Goal: Task Accomplishment & Management: Use online tool/utility

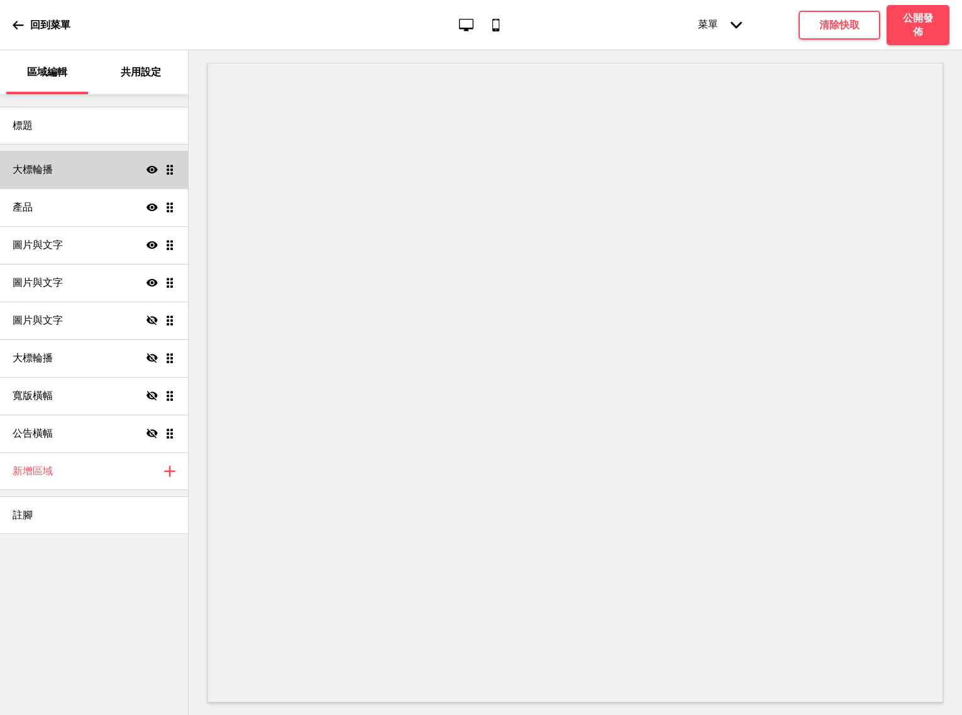
click at [58, 179] on div "大標輪播 顯示 拖曳" at bounding box center [94, 170] width 188 height 38
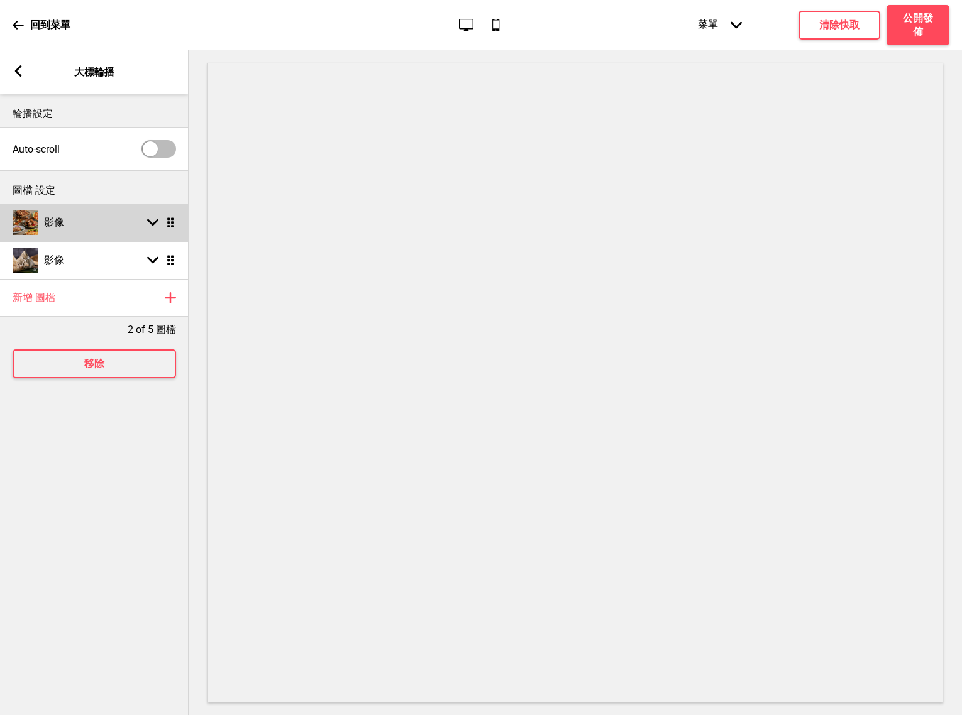
click at [97, 226] on div "影像 箭頭down 拖曳" at bounding box center [94, 223] width 189 height 38
select select "right"
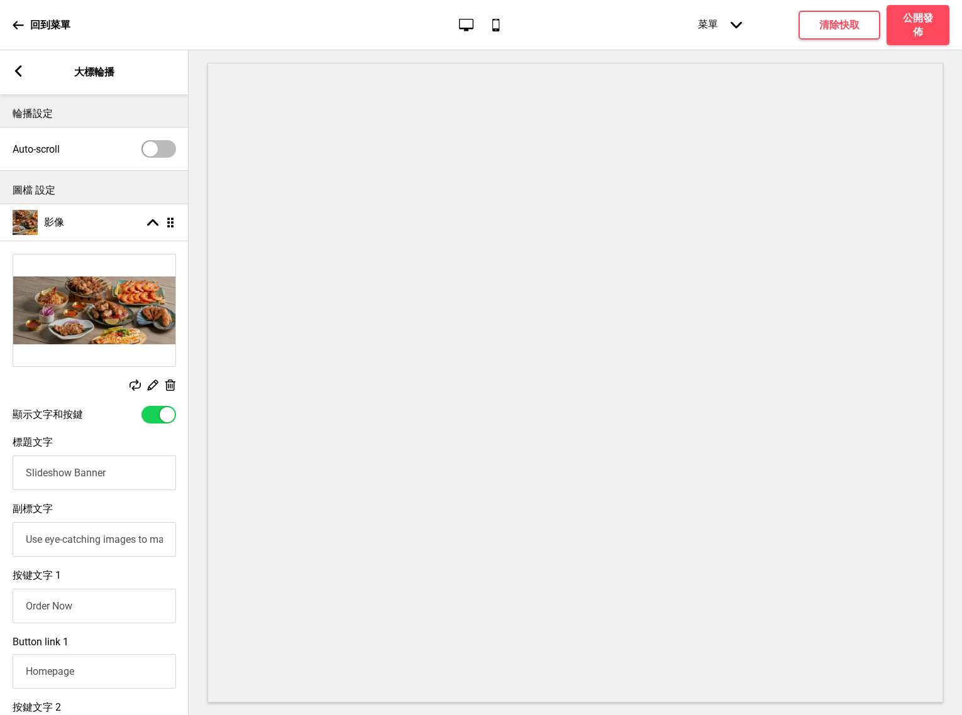
click at [19, 72] on rect at bounding box center [18, 70] width 11 height 11
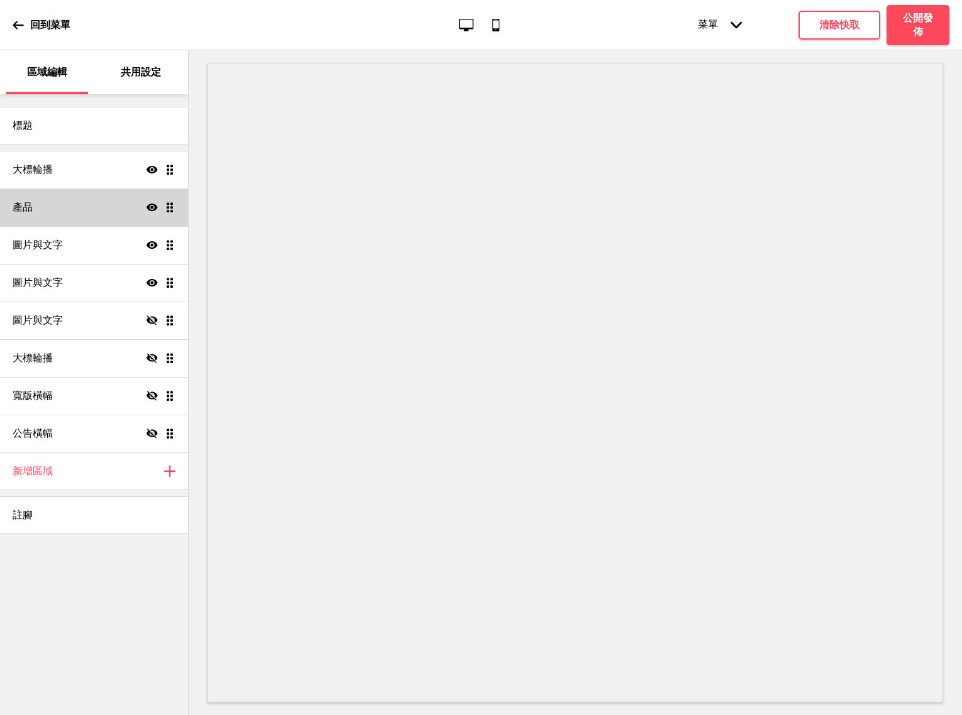
click at [96, 202] on div "產品 顯示 拖曳" at bounding box center [94, 208] width 188 height 38
select select "contain"
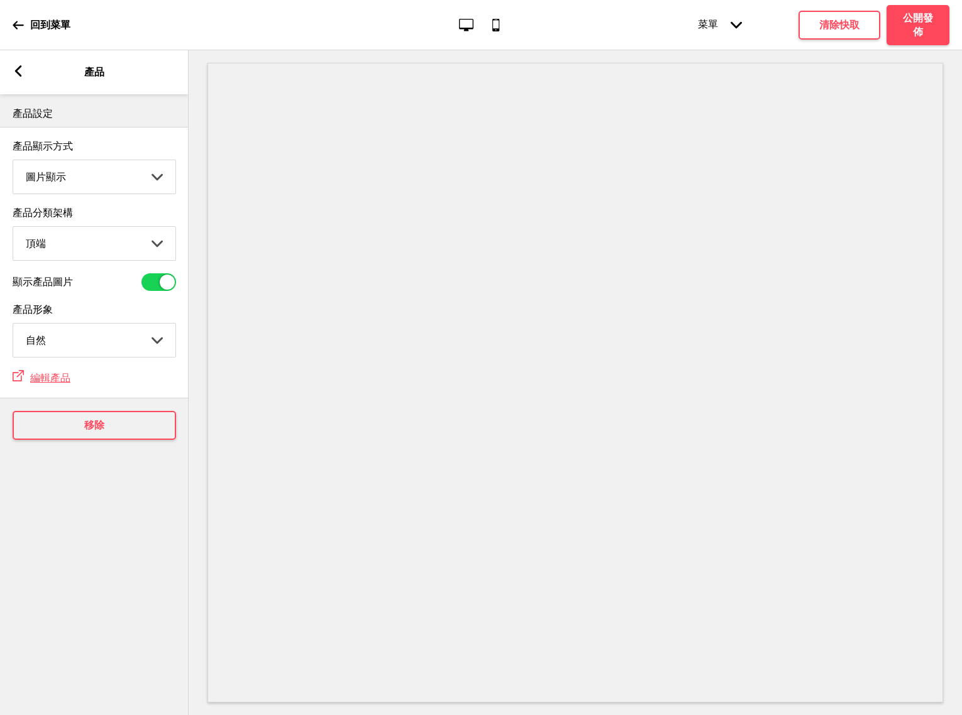
click at [19, 76] on rect at bounding box center [18, 70] width 11 height 11
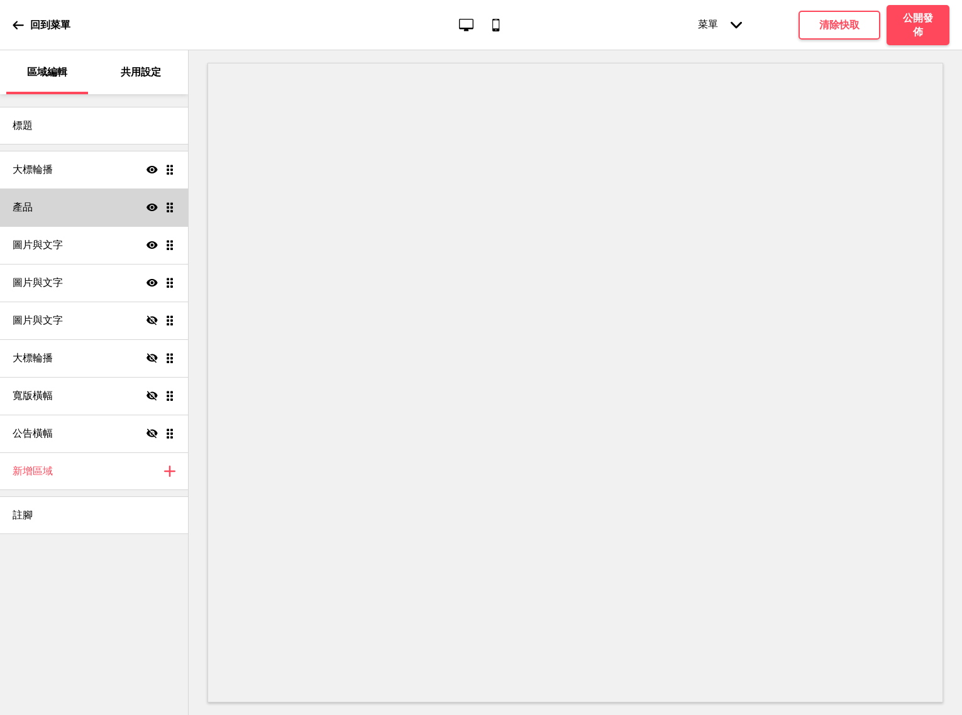
click at [123, 206] on div "產品 顯示 拖曳" at bounding box center [94, 208] width 188 height 38
select select "contain"
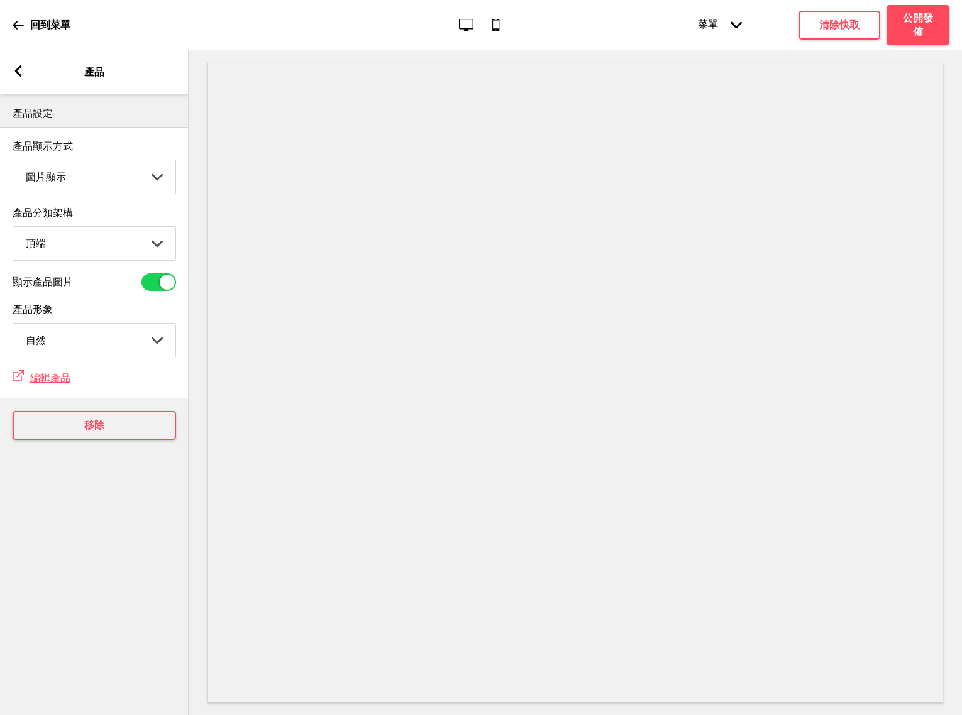
click at [149, 181] on select "圖片顯示 清單顯示" at bounding box center [94, 176] width 162 height 33
select select "list"
click at [13, 161] on select "圖片顯示 清單顯示" at bounding box center [94, 176] width 162 height 33
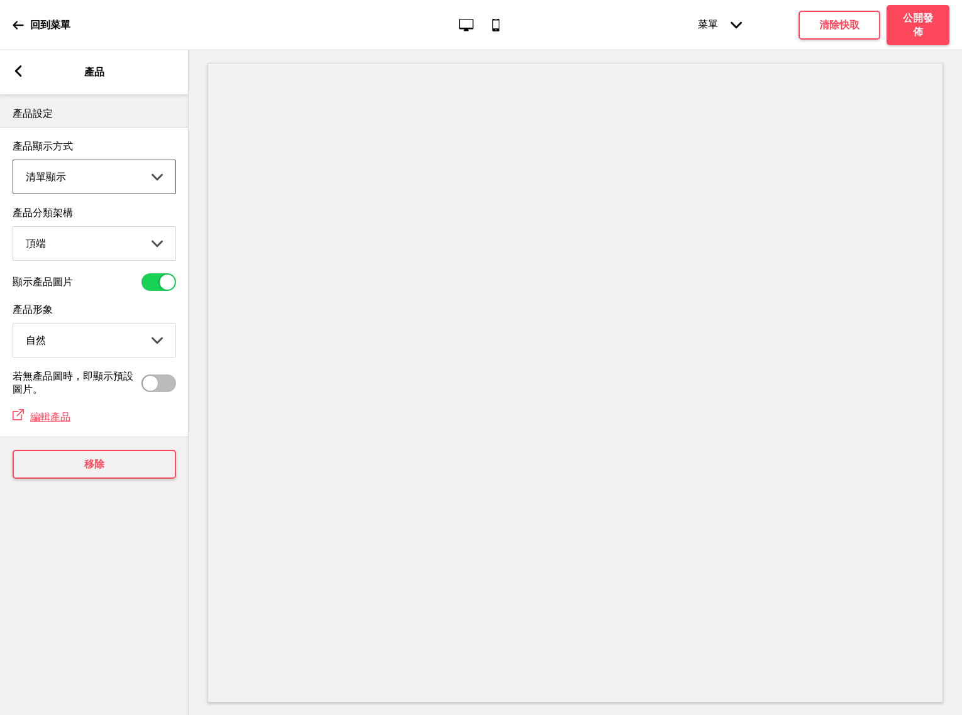
click at [24, 77] on div "箭頭left 產品" at bounding box center [94, 72] width 189 height 44
click at [21, 79] on div "箭頭left 產品" at bounding box center [94, 72] width 189 height 44
click at [18, 74] on icon at bounding box center [18, 70] width 7 height 11
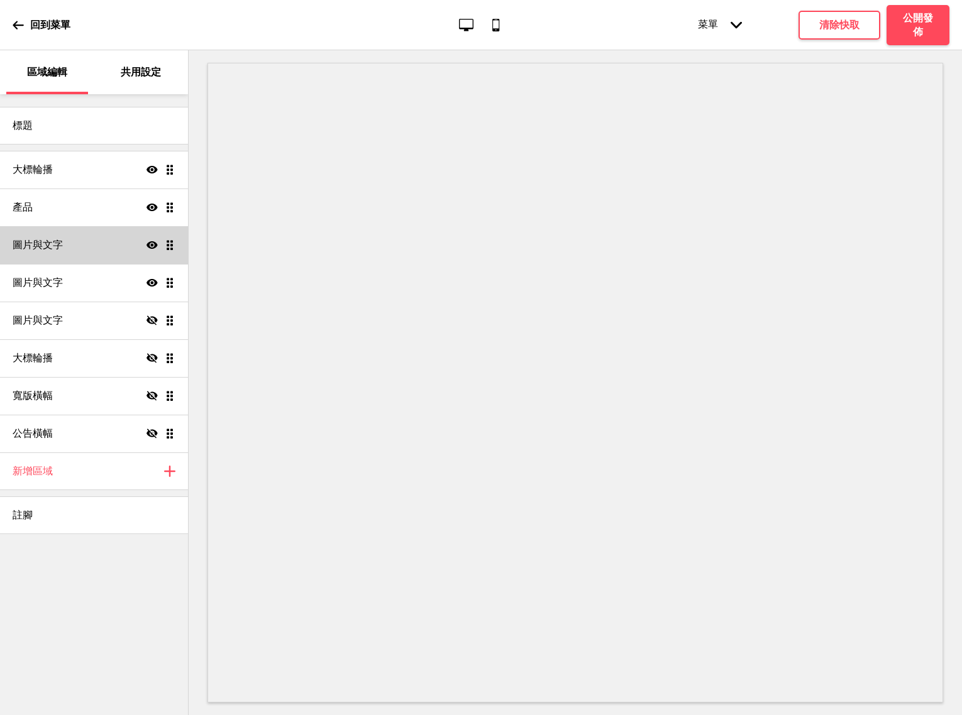
click at [107, 248] on div "圖片與文字 顯示 拖曳" at bounding box center [94, 245] width 188 height 38
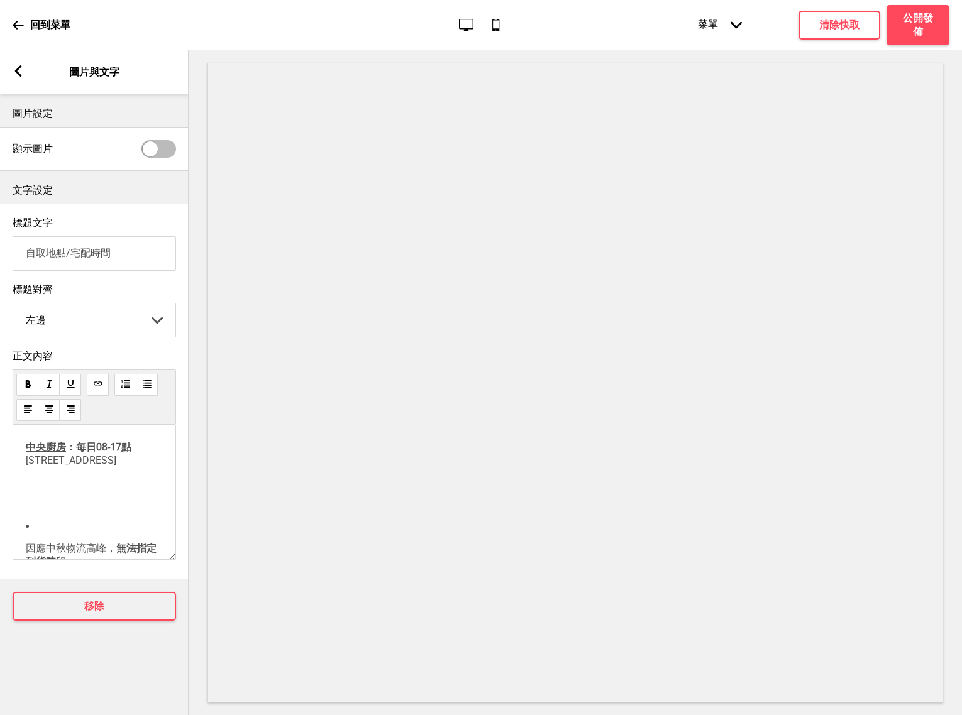
click at [16, 70] on icon at bounding box center [18, 70] width 7 height 11
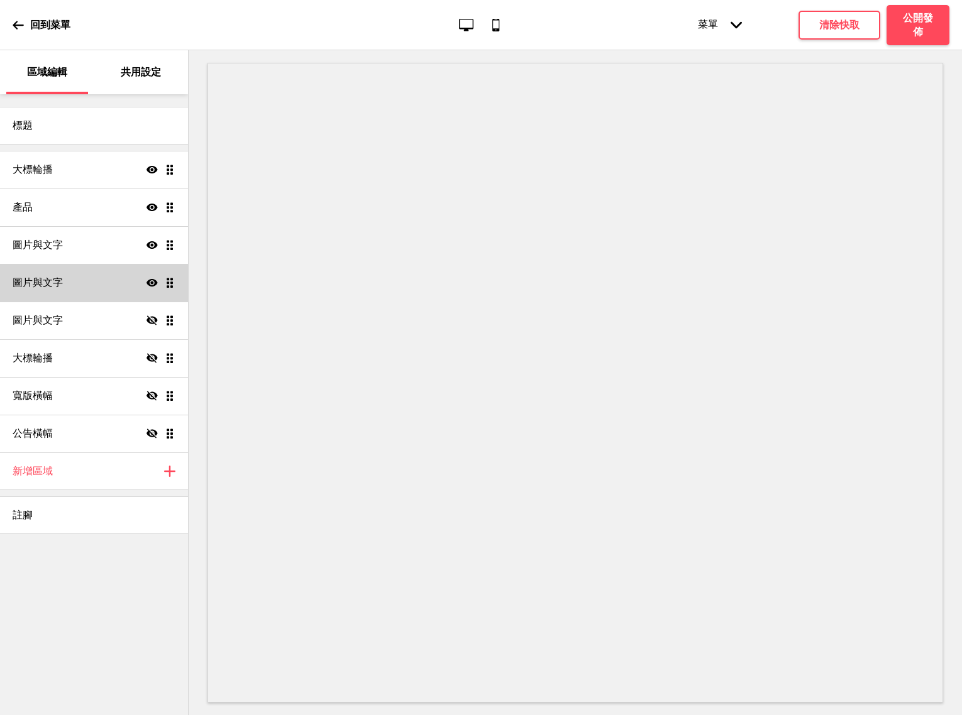
click at [116, 287] on div "圖片與文字 顯示 拖曳" at bounding box center [94, 283] width 188 height 38
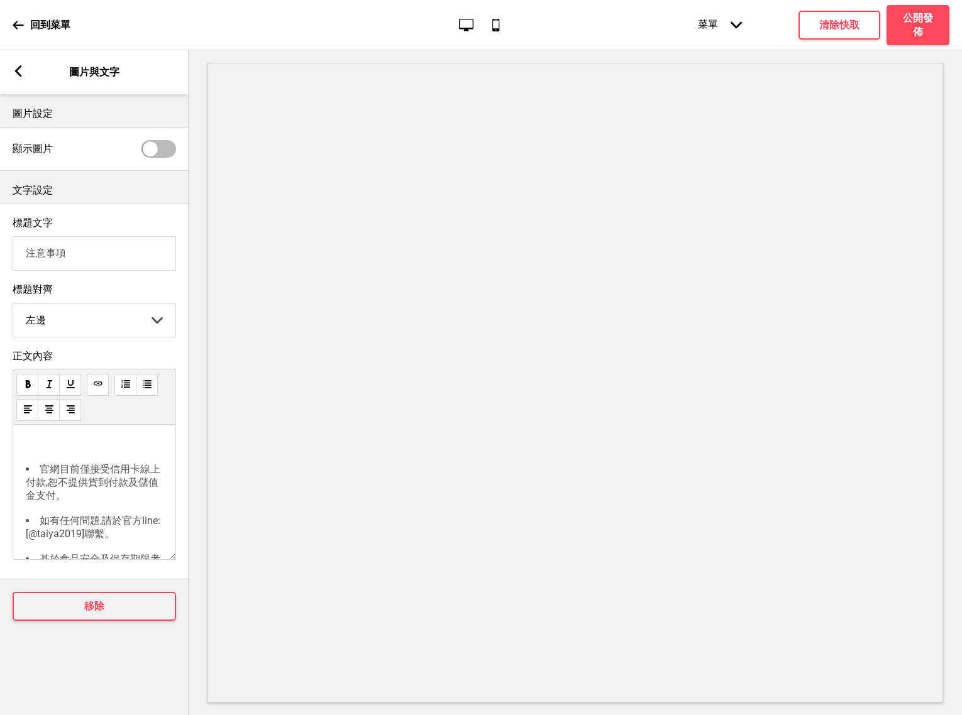
click at [19, 79] on div "箭頭left 圖片與文字" at bounding box center [94, 72] width 189 height 44
click at [16, 71] on icon at bounding box center [18, 70] width 7 height 11
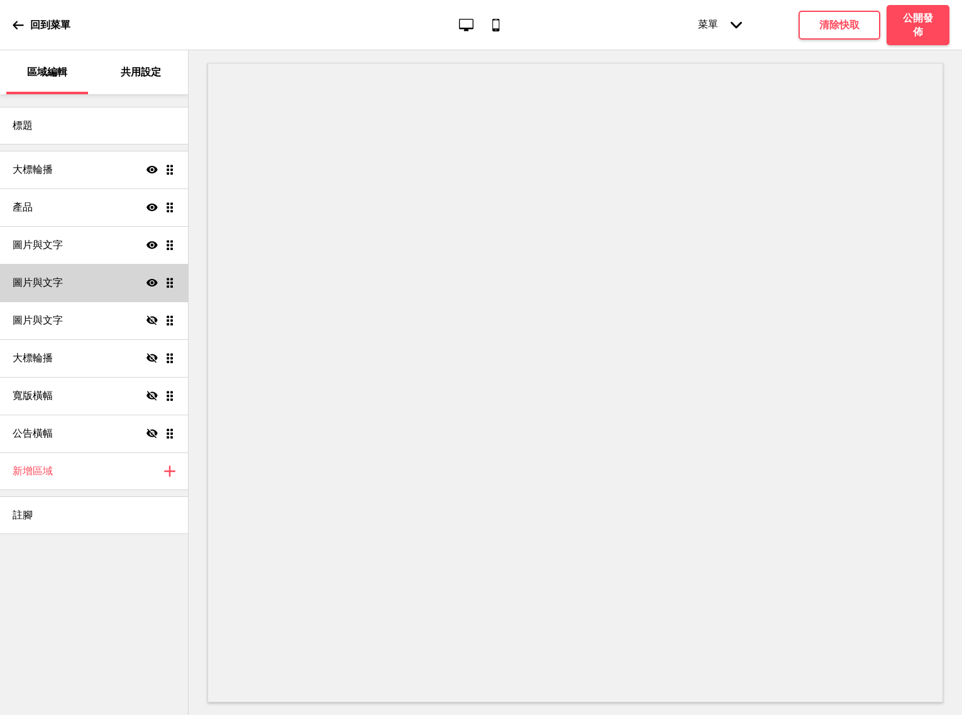
click at [114, 285] on div "圖片與文字 顯示 拖曳" at bounding box center [94, 283] width 188 height 38
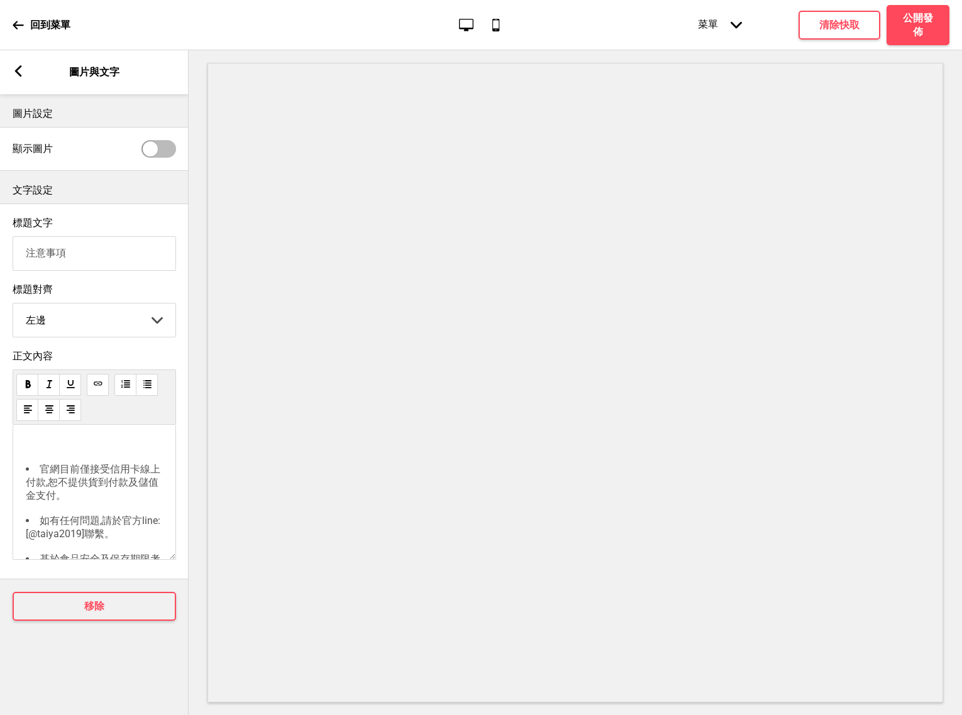
click at [21, 71] on rect at bounding box center [18, 70] width 11 height 11
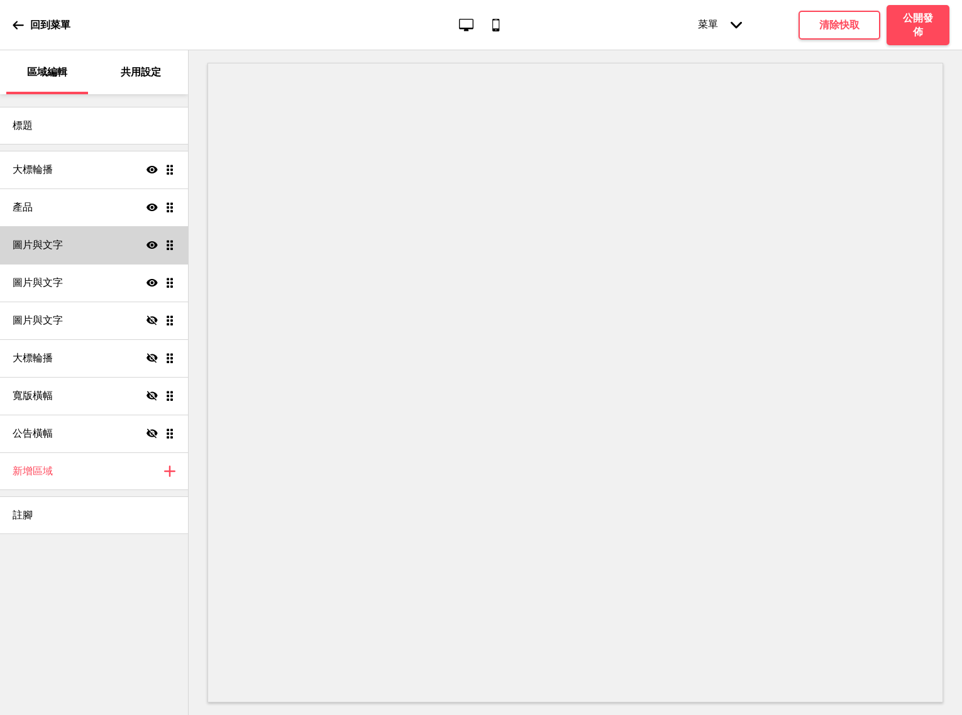
click at [109, 253] on div "圖片與文字 顯示 拖曳" at bounding box center [94, 245] width 188 height 38
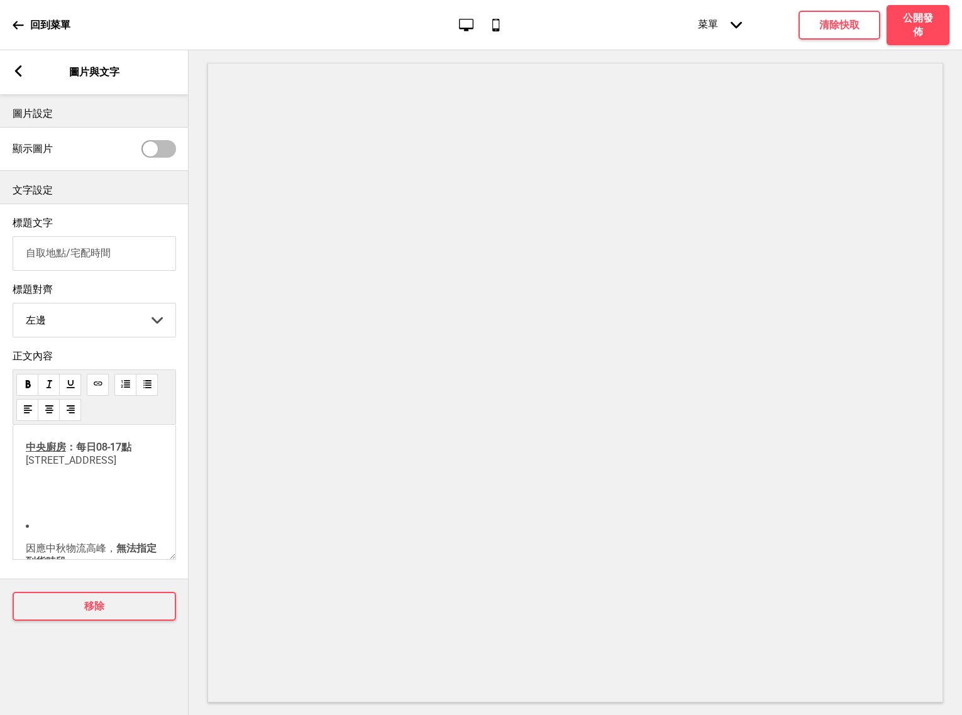
click at [129, 510] on p "﻿" at bounding box center [94, 504] width 137 height 12
click at [61, 504] on li "烤肉組預計於 10/1(三)-10/4(六) 期間送達" at bounding box center [94, 502] width 137 height 48
click at [45, 502] on li "烤肉組預計於 10/1(三)-10/4(六) 期間送達" at bounding box center [94, 502] width 137 height 48
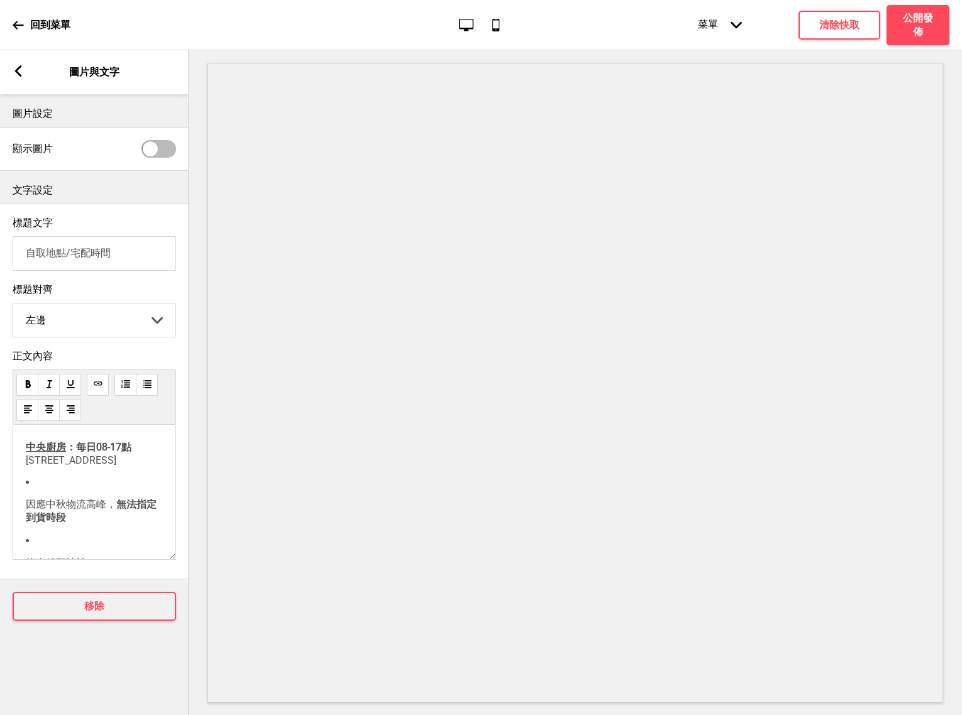
click at [63, 466] on p "中央廚房 ：每日08-17點 台南市仁德區太子路689巷47號" at bounding box center [94, 453] width 137 height 25
drag, startPoint x: 63, startPoint y: 480, endPoint x: 23, endPoint y: 454, distance: 47.4
click at [23, 454] on div "中央廚房 ：每日08-17點 台南市仁德區太子路689巷47號 因應中秋物流高峰， 無法指定到貨時段 烤肉組預計於 10/1(三)-10/4(六) 期間送達 …" at bounding box center [94, 492] width 163 height 135
click at [31, 466] on li "因應中秋物流高峰， 無法指定到貨時段" at bounding box center [94, 487] width 137 height 48
click at [30, 507] on li "烤肉組預計於 10/1(三)-10/4(六) 期間送達" at bounding box center [94, 514] width 137 height 48
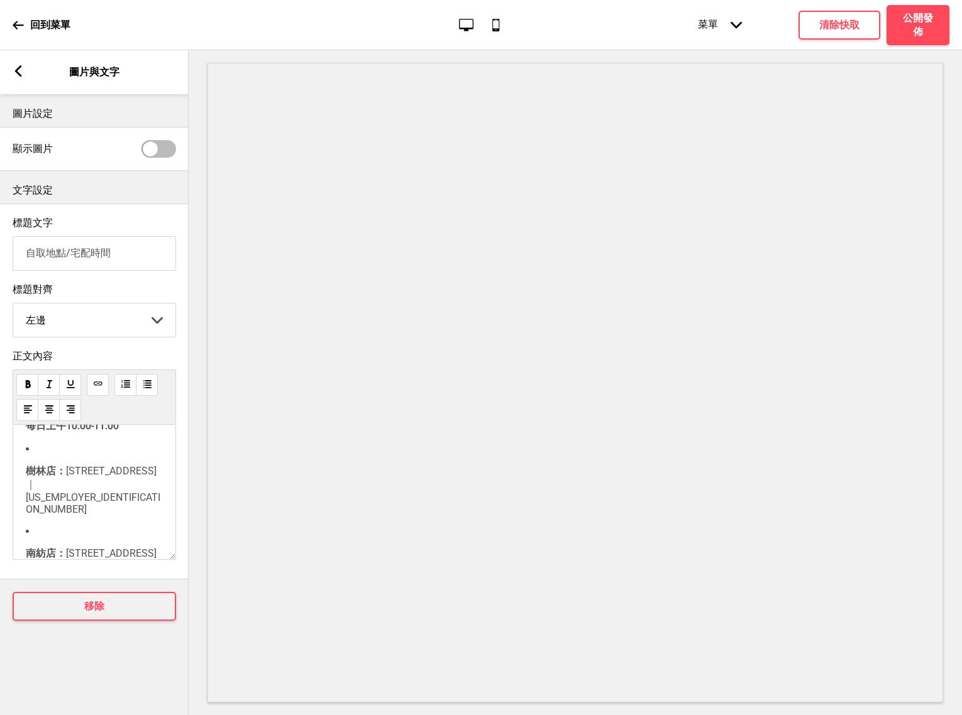
scroll to position [240, 0]
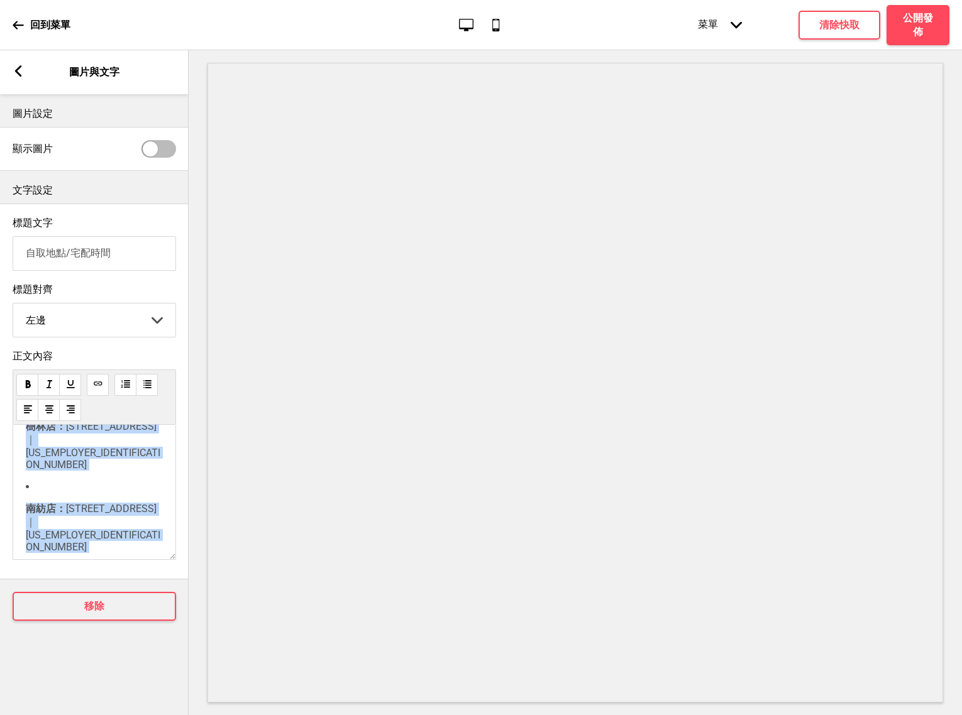
drag, startPoint x: 125, startPoint y: 519, endPoint x: 30, endPoint y: 442, distance: 122.0
click at [30, 442] on p "﻿ 自取時間： 10/1(三)-10/5(日)每日上午10:00-11:00 樹林店： 台南市中西區樹林街二段201號｜06-2146658 南紡店： 台南市…" at bounding box center [94, 446] width 137 height 257
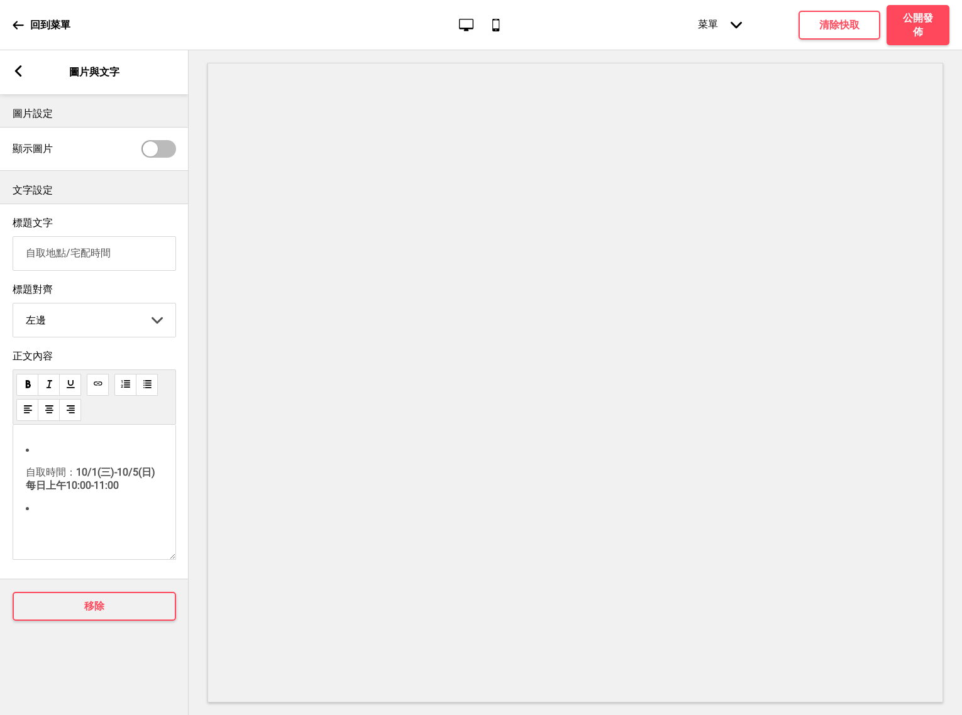
scroll to position [141, 0]
drag, startPoint x: 87, startPoint y: 514, endPoint x: 26, endPoint y: 456, distance: 83.6
click at [26, 456] on p "﻿ 自取時間： 10/1(三)-10/5(日)每日上午10:00-11:00 ﻿" at bounding box center [94, 479] width 137 height 114
click at [149, 678] on div "圖片設定 顯示圖片 文字設定 標題文字 自取地點/宅配時間 標題對齊 左邊 左邊 中間 右邊 箭頭down 正文內容 因應中秋物流高峰， 無法指定到貨時段 烤…" at bounding box center [94, 404] width 189 height 621
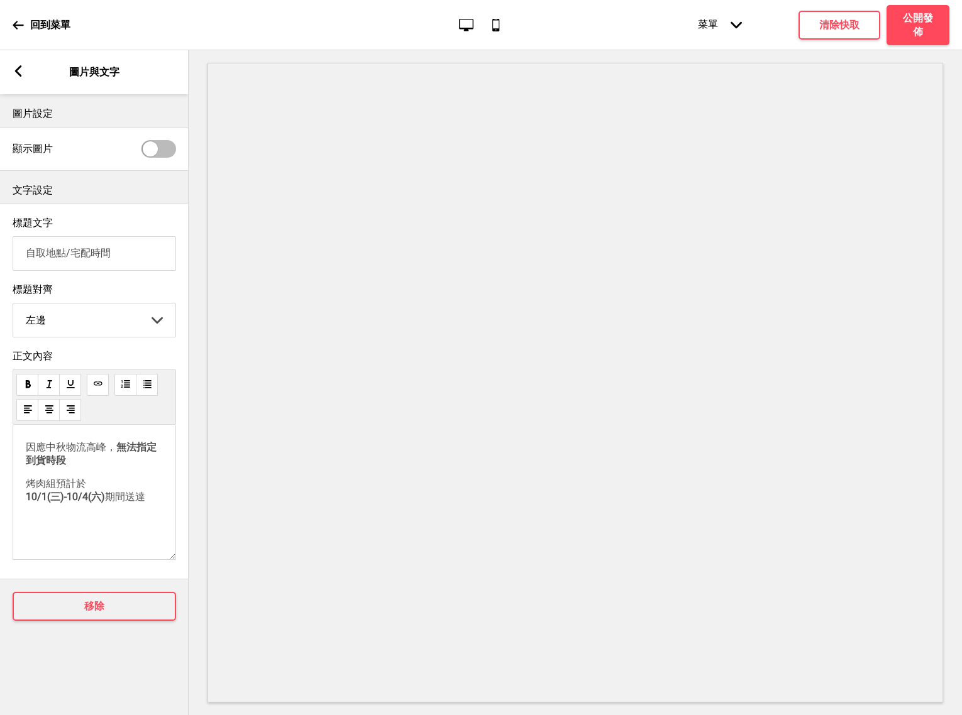
click at [30, 449] on span "因應中秋物流高峰，" at bounding box center [71, 447] width 91 height 12
click at [29, 485] on span "烤肉組預計於" at bounding box center [56, 484] width 60 height 12
click at [125, 255] on input "自取地點/宅配時間" at bounding box center [94, 253] width 163 height 35
click at [58, 263] on input "自取地點/宅配時間" at bounding box center [94, 253] width 163 height 35
click at [72, 255] on input "自取地點/宅配時間" at bounding box center [94, 253] width 163 height 35
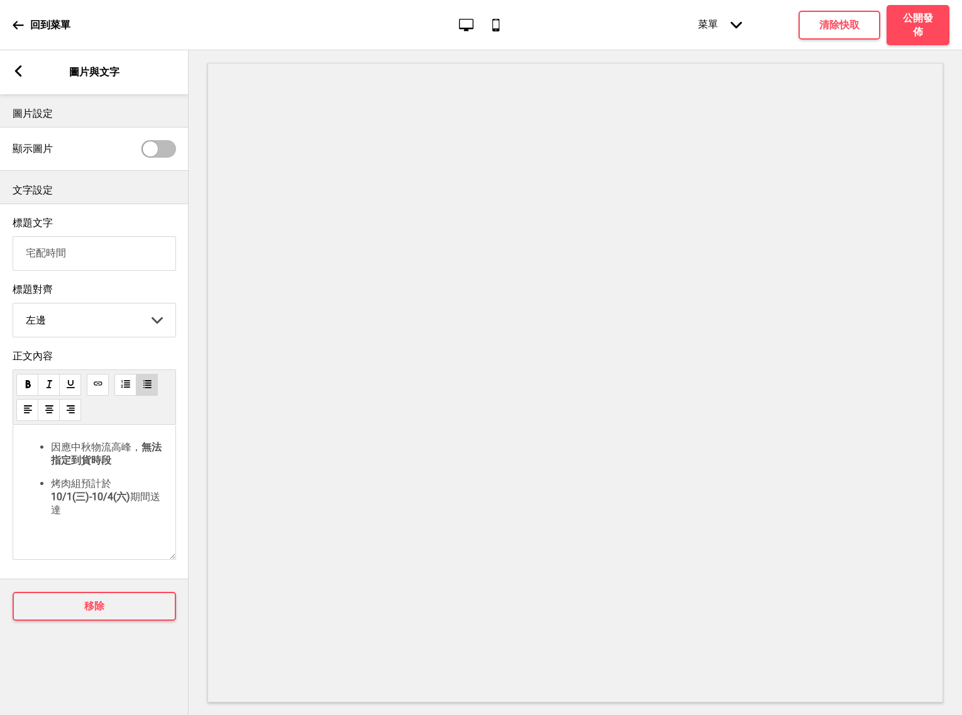
type input "宅配時間"
click at [18, 71] on rect at bounding box center [18, 70] width 11 height 11
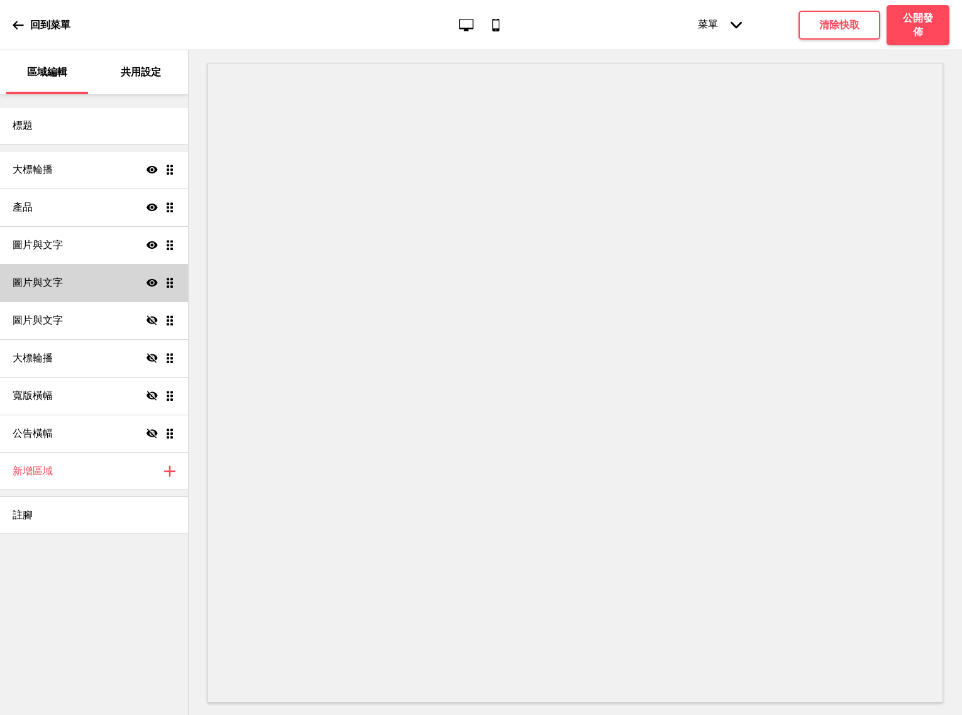
click at [113, 297] on div "圖片與文字 顯示 拖曳" at bounding box center [94, 283] width 188 height 38
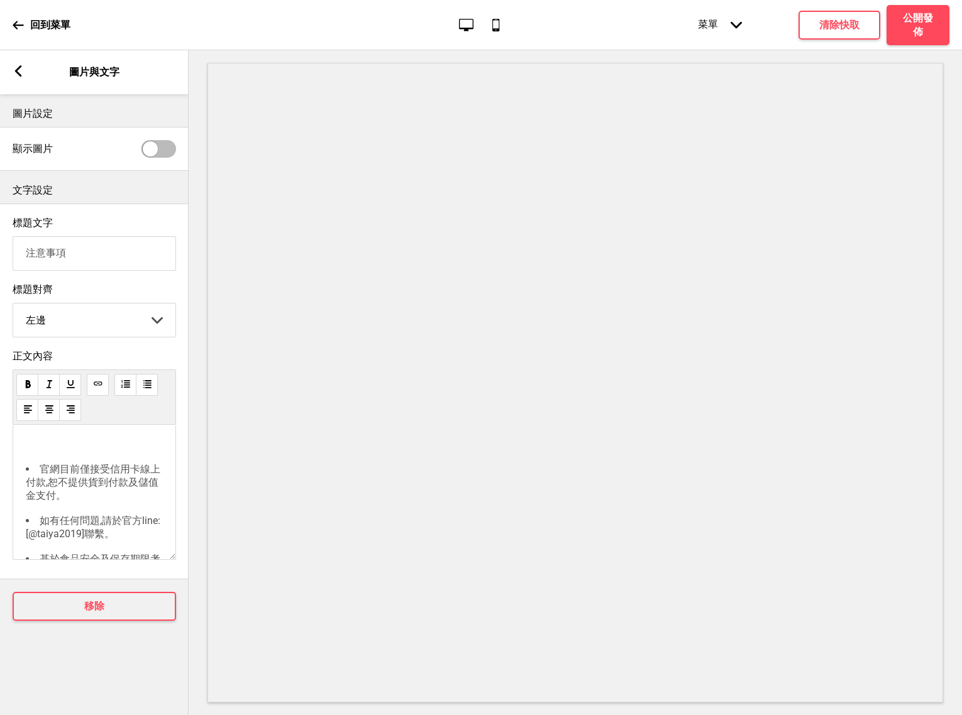
click at [30, 68] on div "箭頭left 圖片與文字" at bounding box center [94, 72] width 189 height 44
click at [18, 71] on rect at bounding box center [18, 70] width 11 height 11
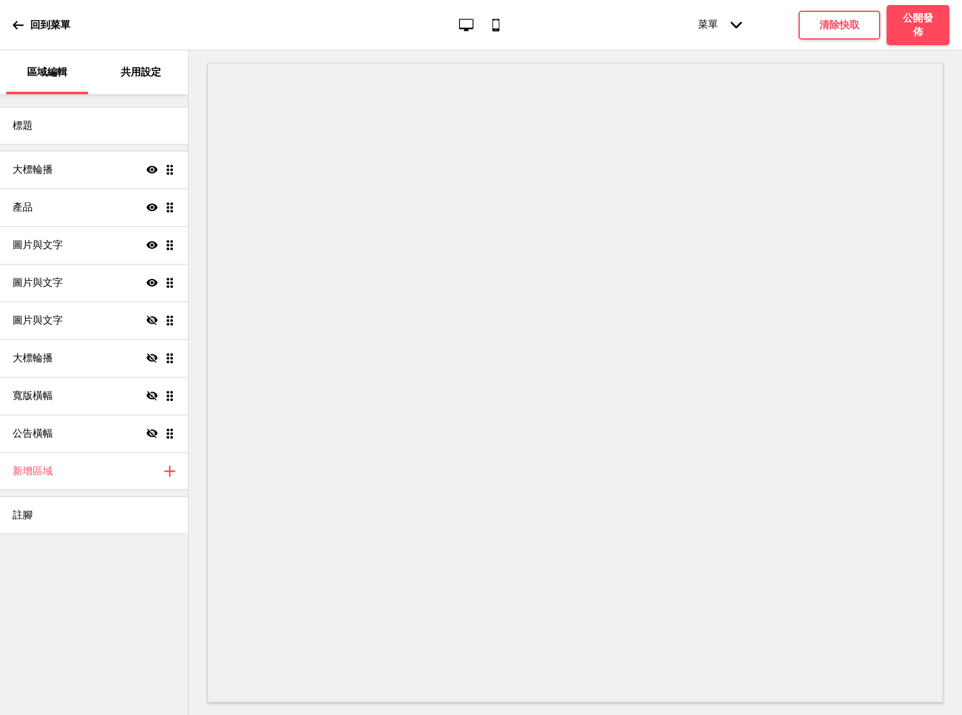
click at [20, 28] on icon at bounding box center [18, 24] width 11 height 11
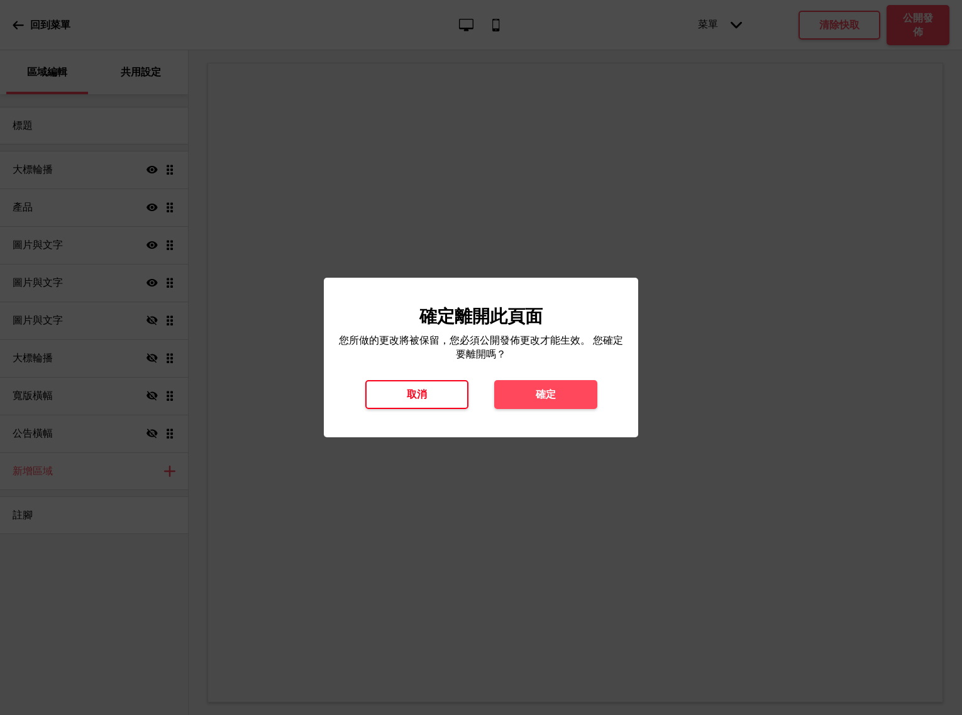
click at [450, 400] on button "取消" at bounding box center [416, 394] width 103 height 29
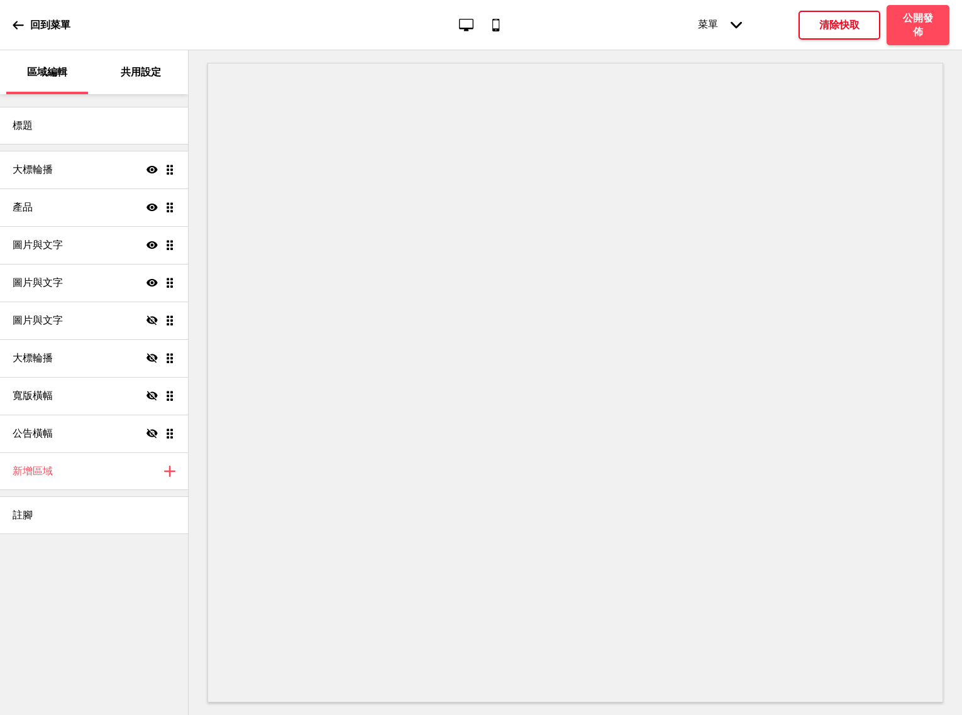
click at [842, 28] on h4 "清除快取" at bounding box center [839, 25] width 40 height 14
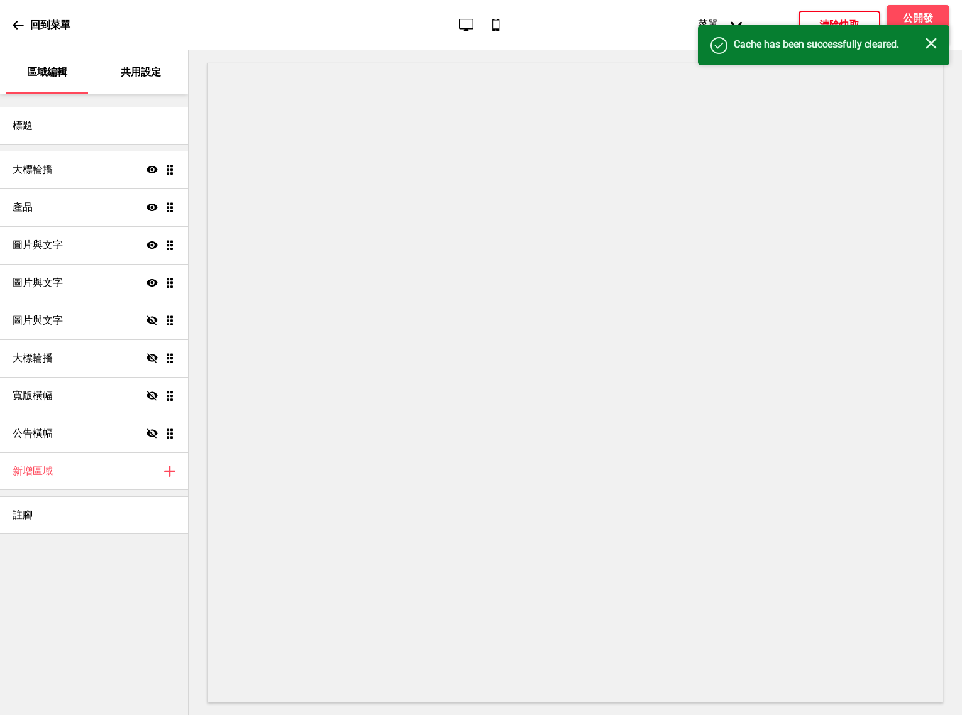
click at [17, 21] on icon at bounding box center [18, 25] width 11 height 8
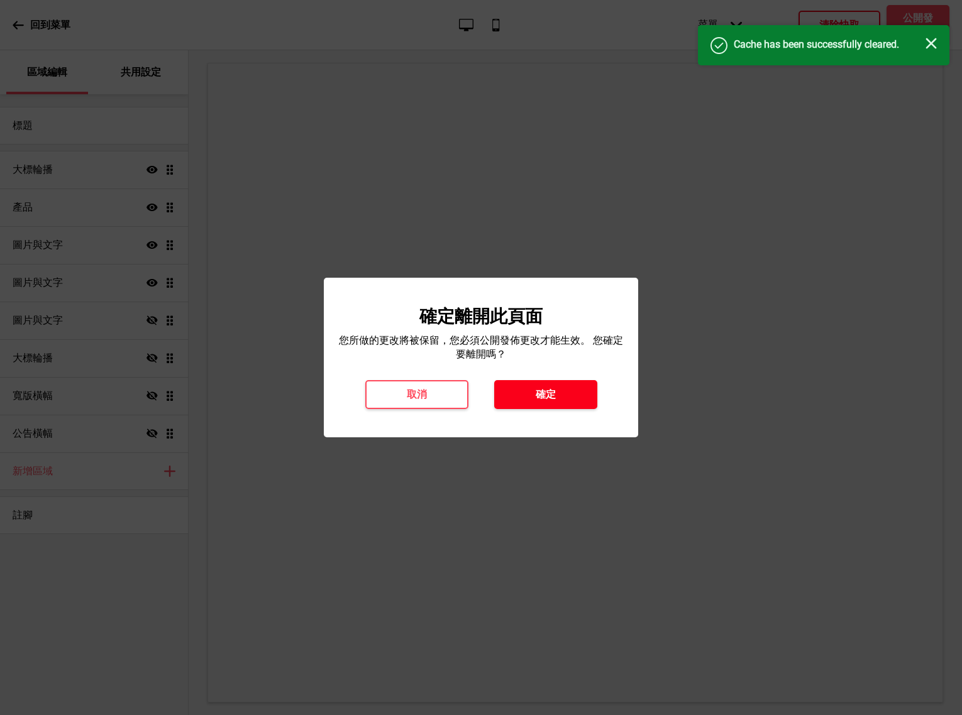
click at [549, 386] on button "確定" at bounding box center [545, 394] width 103 height 29
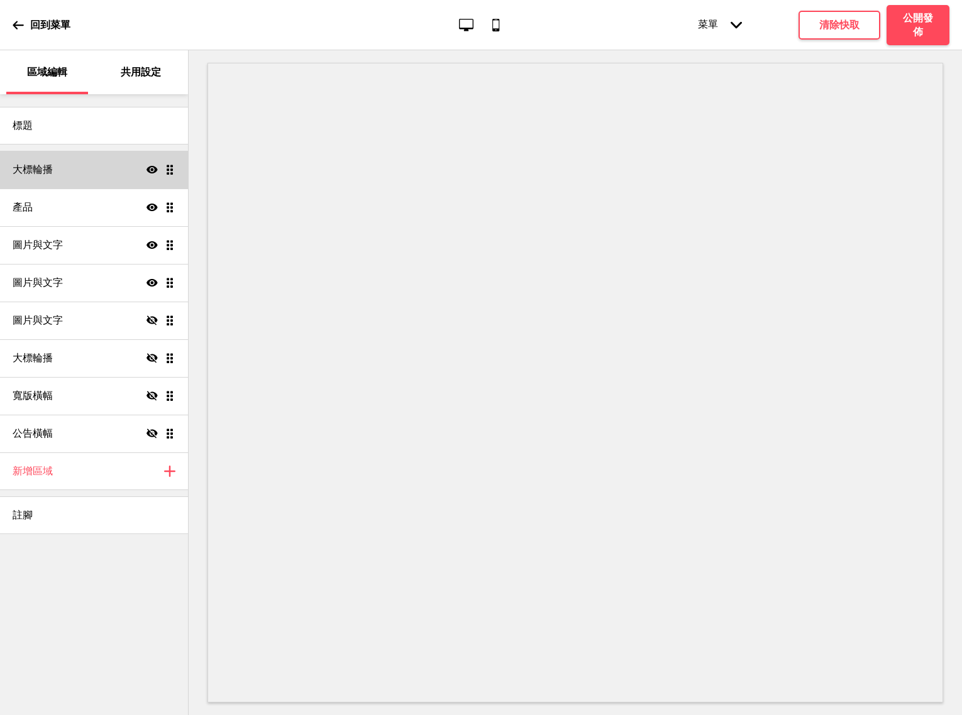
click at [89, 174] on div "大標輪播 顯示 拖曳" at bounding box center [94, 170] width 188 height 38
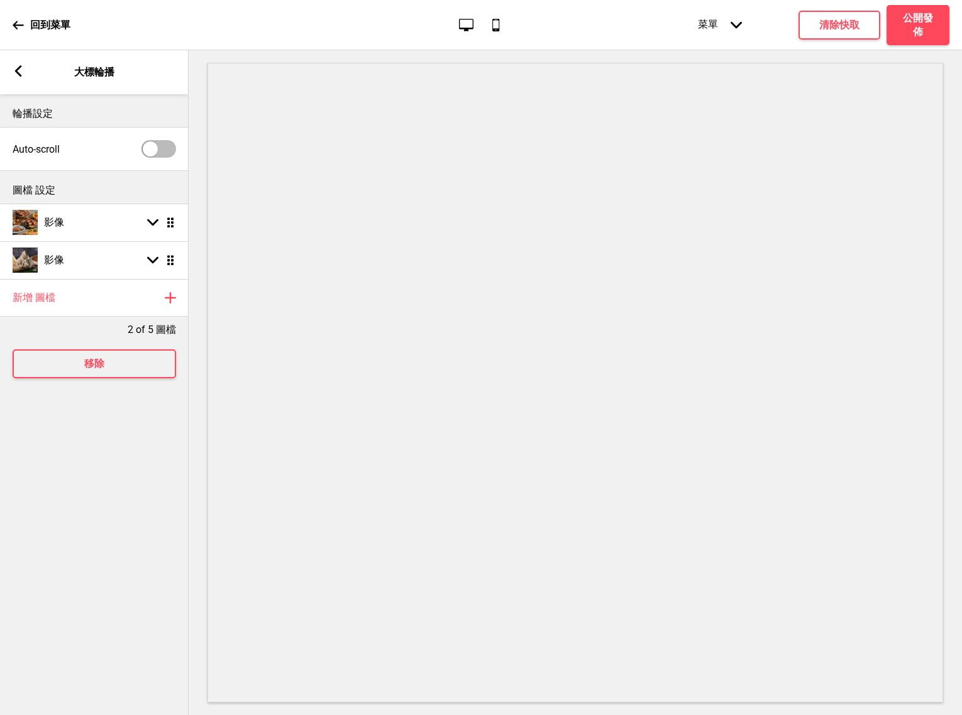
click at [130, 503] on div "輪播設定 Auto-scroll 圖檔 設定 影像 箭頭down 拖曳 影像 箭頭down 拖曳 新增 圖檔 加上 2 of 5 圖檔 移除" at bounding box center [94, 404] width 189 height 621
click at [15, 74] on rect at bounding box center [18, 70] width 11 height 11
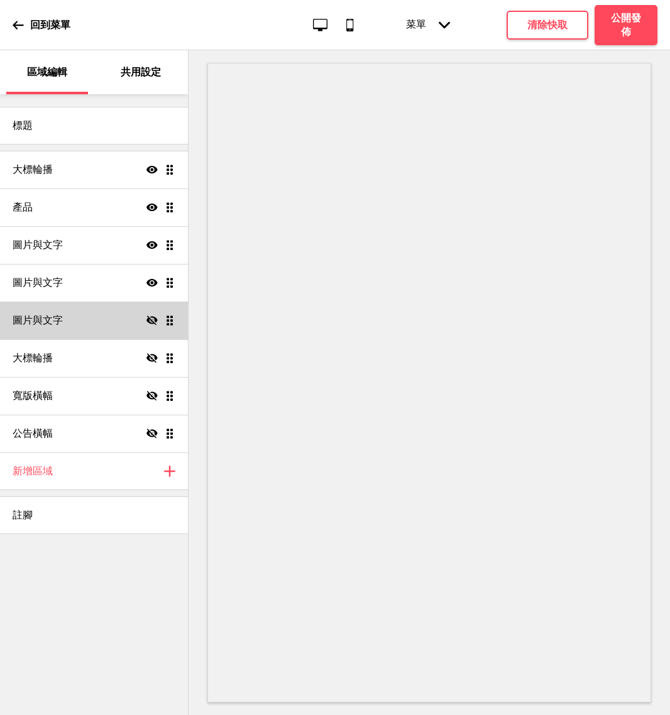
click at [67, 322] on div "圖片與文字 隱藏 拖曳" at bounding box center [94, 321] width 188 height 38
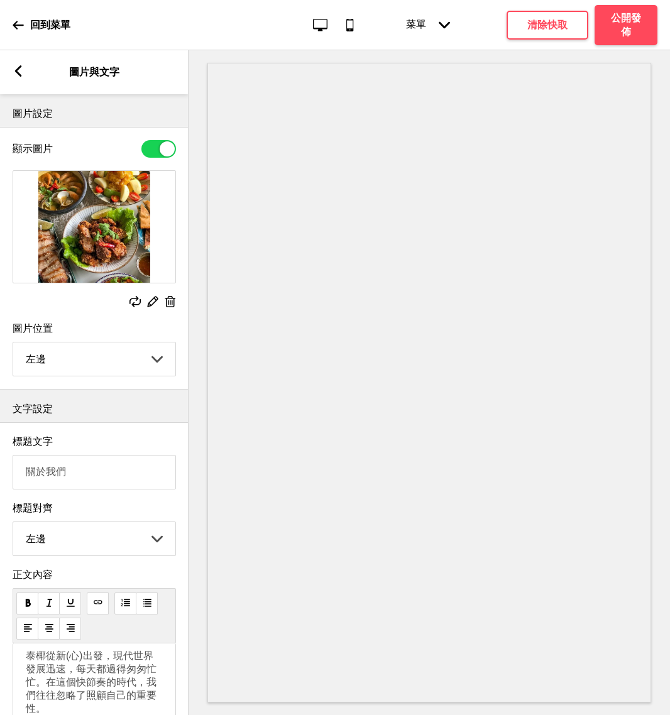
click at [23, 69] on rect at bounding box center [18, 70] width 11 height 11
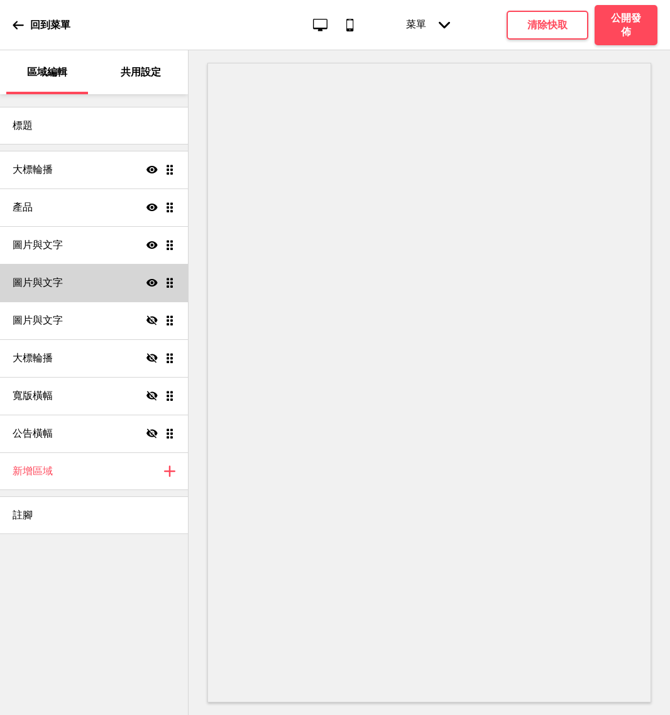
click at [111, 296] on div "圖片與文字 顯示 拖曳" at bounding box center [94, 283] width 188 height 38
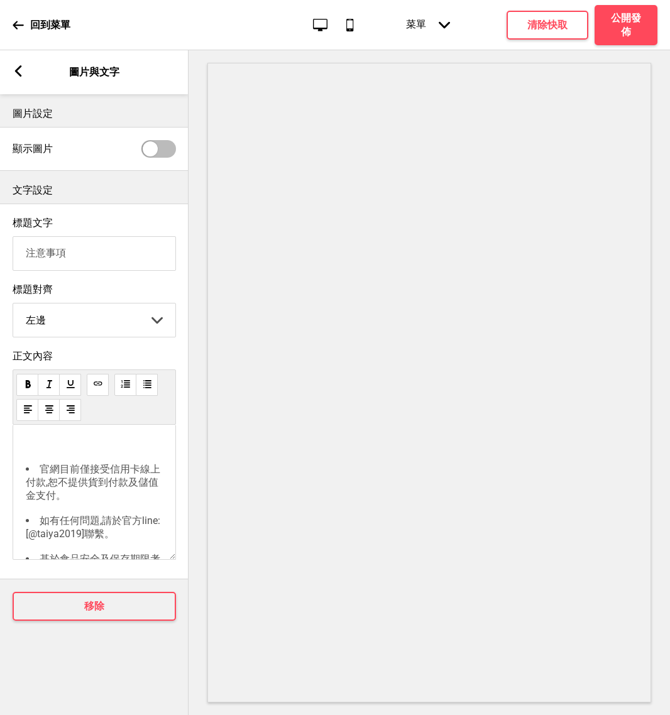
click at [24, 75] on div "箭頭left 圖片與文字" at bounding box center [94, 72] width 189 height 44
click at [18, 75] on icon at bounding box center [18, 70] width 7 height 11
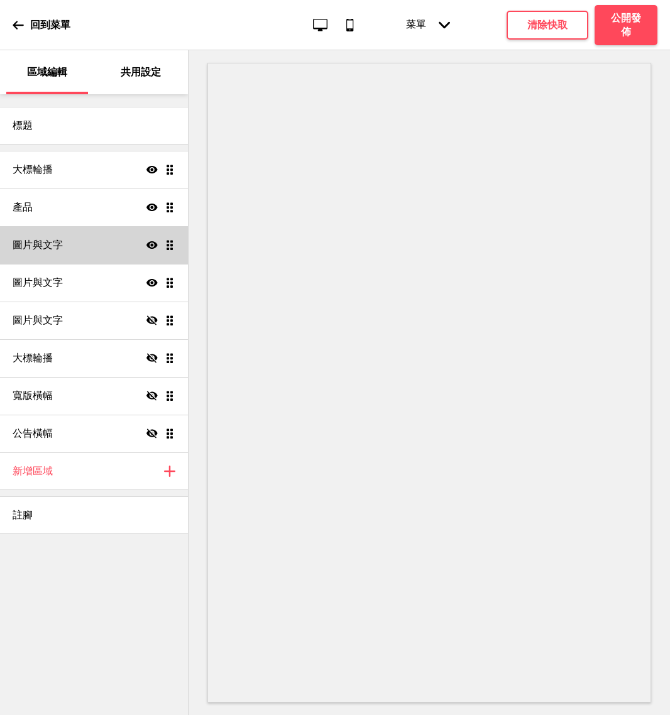
click at [107, 236] on div "圖片與文字 顯示 拖曳" at bounding box center [94, 245] width 188 height 38
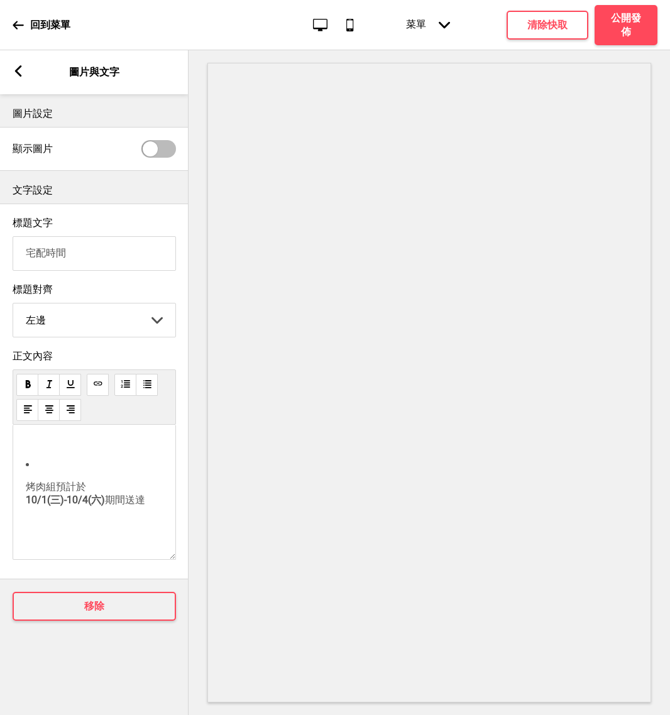
scroll to position [169, 0]
click at [26, 256] on input "宅配時間" at bounding box center [94, 253] width 163 height 35
type input "自取/宅配時間"
click at [145, 490] on span "期間送達" at bounding box center [125, 486] width 40 height 12
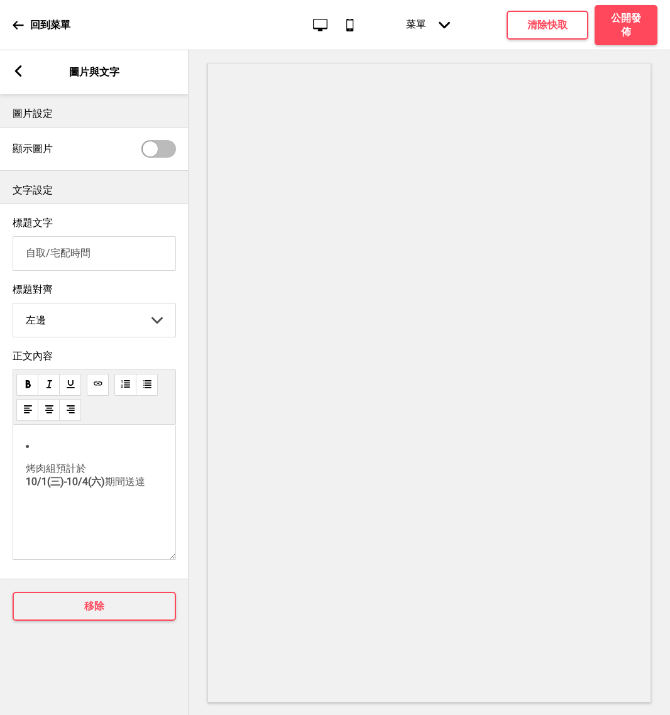
click at [58, 518] on p "﻿ 烤肉組預計於 10/1(三)-10/4(六) 期間送達 ﻿ ﻿" at bounding box center [94, 476] width 137 height 114
click at [32, 486] on li "因應中秋物流高峰， 無法指定到貨時段" at bounding box center [94, 487] width 137 height 48
click at [55, 481] on p "因應中秋物流高峰， 無法指定到貨時段 ﻿ ﻿" at bounding box center [94, 476] width 137 height 70
click at [50, 520] on div "因應中秋物流高峰， 無法指定到貨時段 ﻿ ﻿ ﻿ 烤肉組預計於 10/1(三)-10/4(六) 期間送達 ﻿ ﻿ ﻿" at bounding box center [94, 549] width 137 height 217
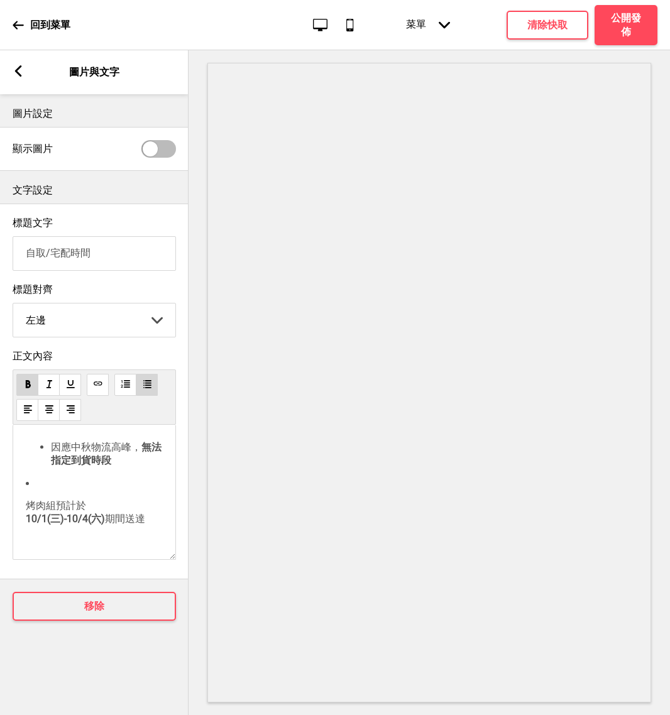
click at [29, 512] on span "烤肉組預計於" at bounding box center [56, 506] width 60 height 12
click at [54, 522] on div "因應中秋物流高峰， 無法指定到貨時段 烤肉組預計於 10/1(三)-10/4(六) 期間送達 ﻿ ﻿ ﻿" at bounding box center [94, 518] width 137 height 154
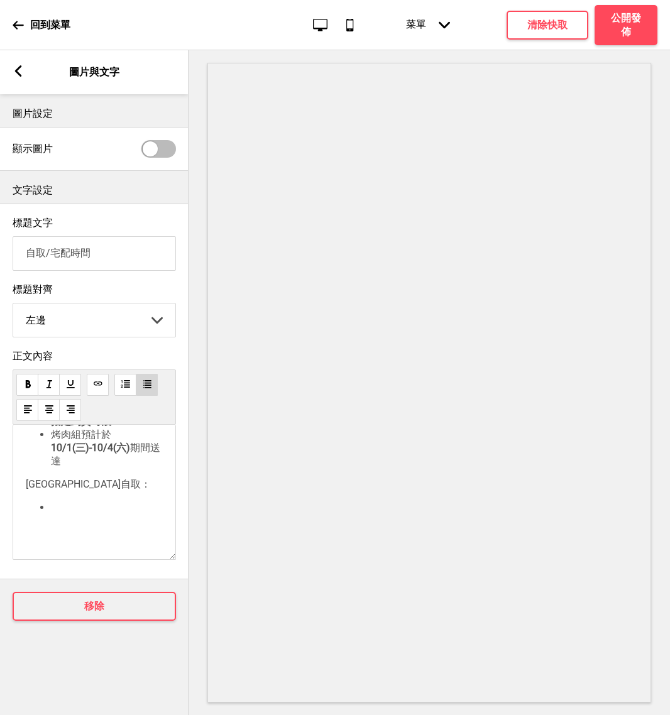
scroll to position [40, 0]
click at [101, 488] on p "台南分店自取：" at bounding box center [94, 483] width 137 height 13
click at [57, 518] on li "﻿" at bounding box center [107, 512] width 112 height 12
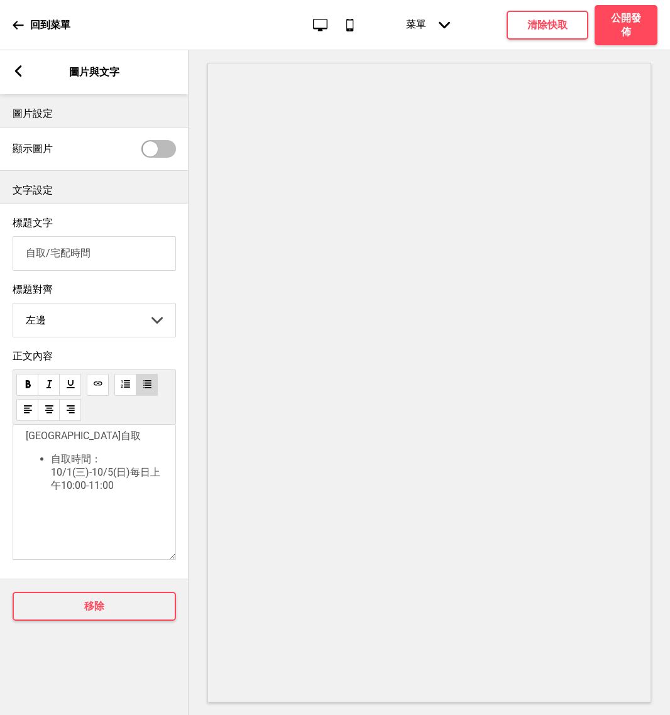
click at [157, 505] on div "因應中秋物流高峰， 無法指定到貨時段 烤肉組預計於 10/1(三)-10/4(六) 期間送達 台南分店自取 自取時間：10/1(三)-10/5(日)每日上午1…" at bounding box center [94, 445] width 137 height 183
click at [136, 527] on li "泰椰南紡店-台南市中華東路ㄧ段187號" at bounding box center [107, 514] width 112 height 25
click at [133, 492] on li "自取時間：10/1(三)-10/5(日)每日上午10:00-11:00" at bounding box center [107, 472] width 112 height 40
click at [67, 515] on div "因應中秋物流高峰， 無法指定到貨時段 烤肉組預計於 10/1(三)-10/4(六) 期間送達 台南分店自取 自取時間：10/1(三)-10/5(日)每日上午1…" at bounding box center [94, 475] width 137 height 245
click at [72, 503] on li "﻿" at bounding box center [107, 498] width 112 height 12
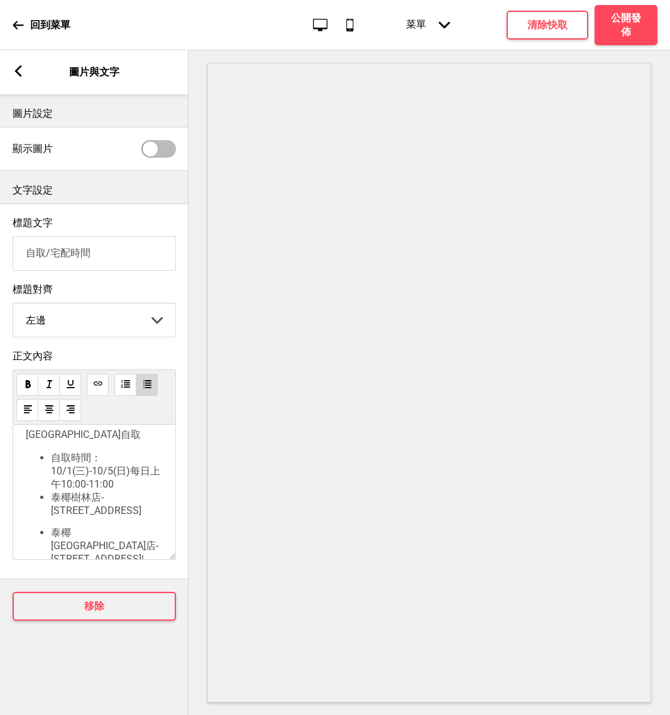
click at [147, 517] on li "泰椰樹林店-台南市中西區樹林街二段201號" at bounding box center [107, 504] width 112 height 25
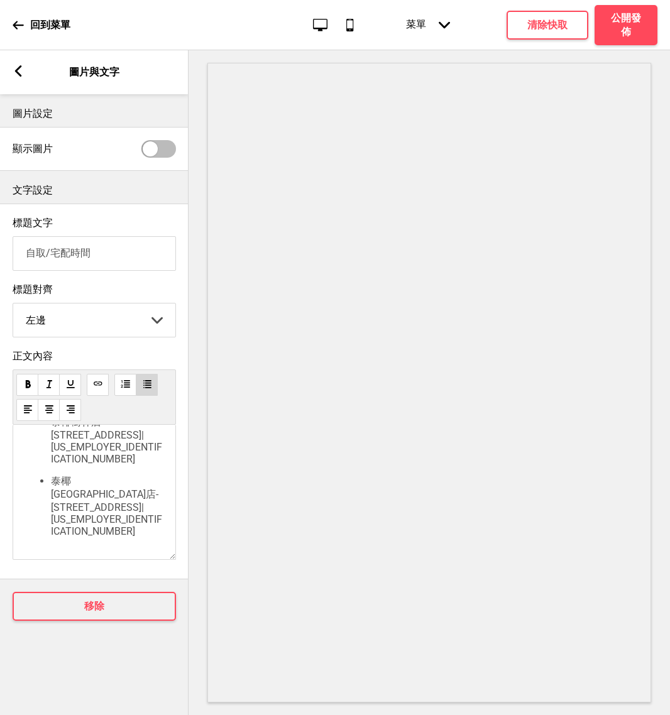
click at [102, 519] on div "因應中秋物流高峰， 無法指定到貨時段 烤肉組預計於 10/1(三)-10/4(六) 期間送達 台南分店自取 自取時間：10/1(三)-10/5(日)每日上午1…" at bounding box center [94, 418] width 137 height 282
click at [62, 473] on div "因應中秋物流高峰， 無法指定到貨時段 烤肉組預計於 10/1(三)-10/4(六) 期間送達 台南分店自取 自取時間：10/1(三)-10/5(日)每日上午1…" at bounding box center [94, 418] width 137 height 282
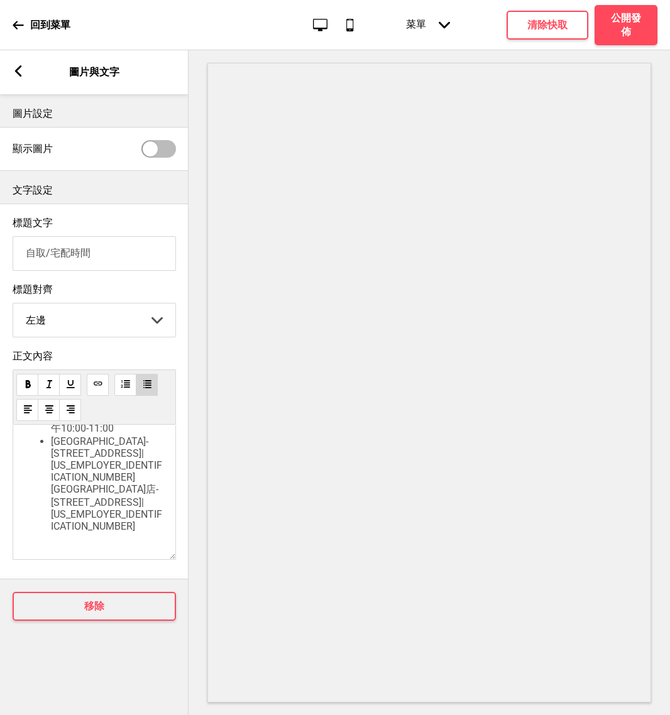
scroll to position [154, 0]
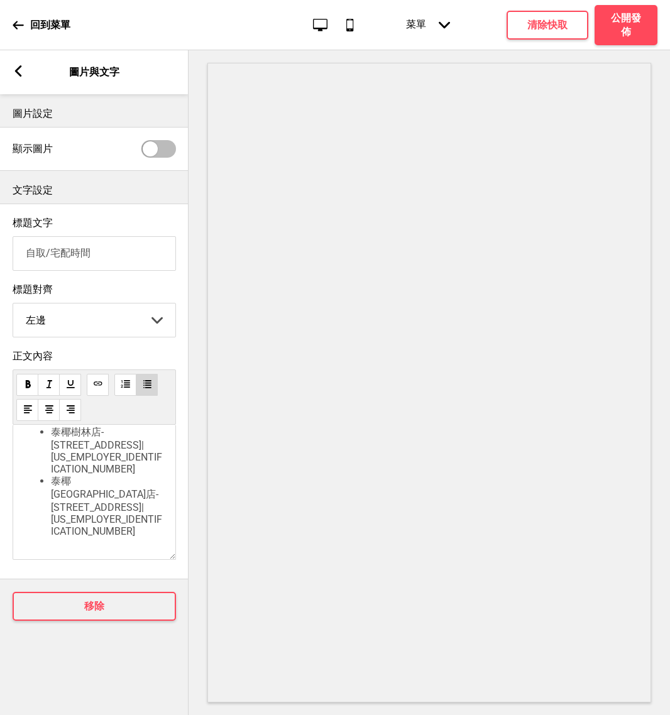
click at [116, 470] on li "泰椰樹林店-台南市中西區樹林街二段201號|06-2146658" at bounding box center [107, 450] width 112 height 49
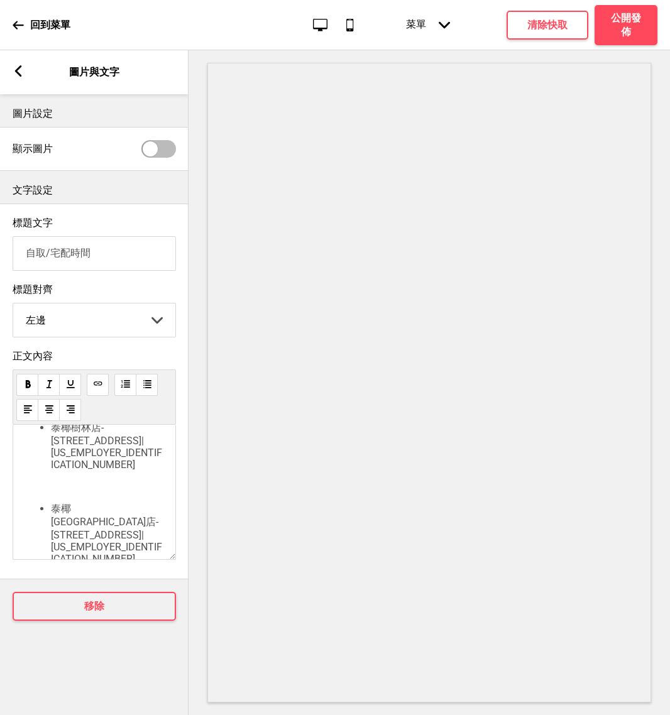
click at [160, 438] on li "泰椰樹林店-台南市中西區樹林街二段201號|06-2146658" at bounding box center [107, 446] width 112 height 49
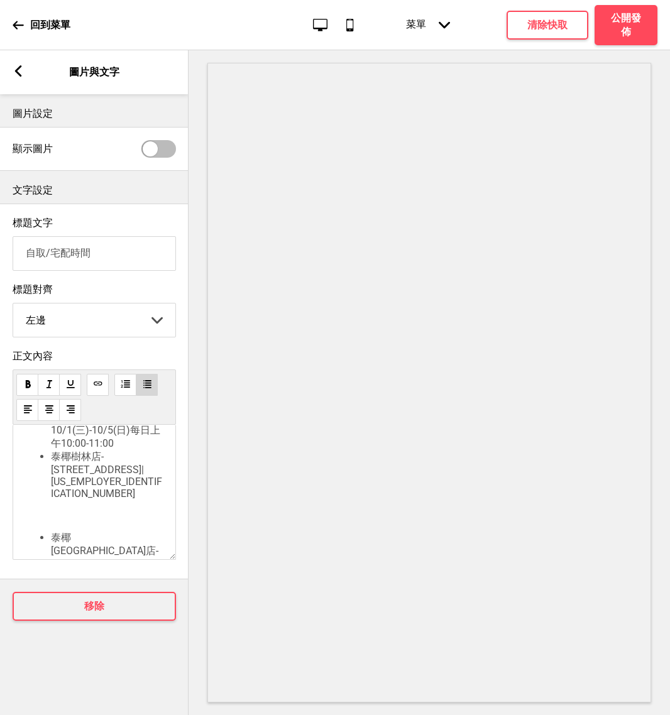
click at [138, 451] on li "自取時間：10/1(三)-10/5(日)每日上午10:00-11:00" at bounding box center [107, 431] width 112 height 40
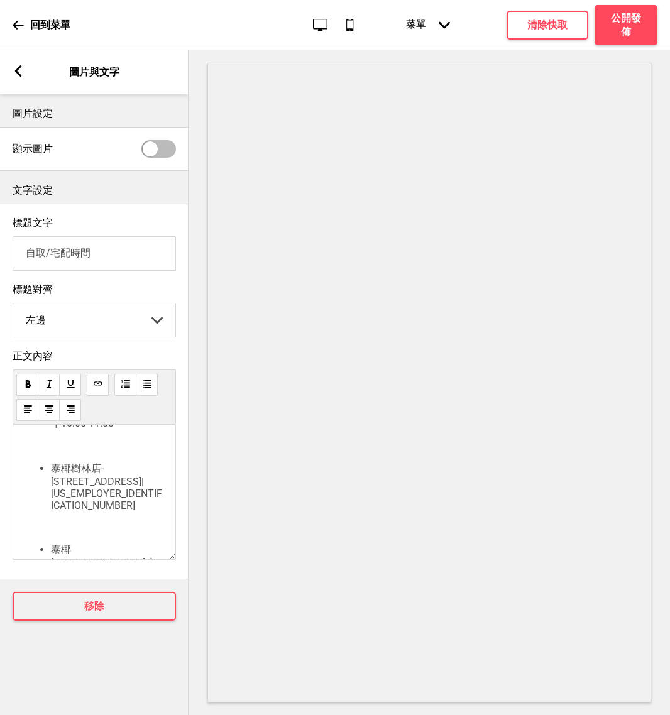
click at [17, 74] on icon at bounding box center [18, 70] width 7 height 11
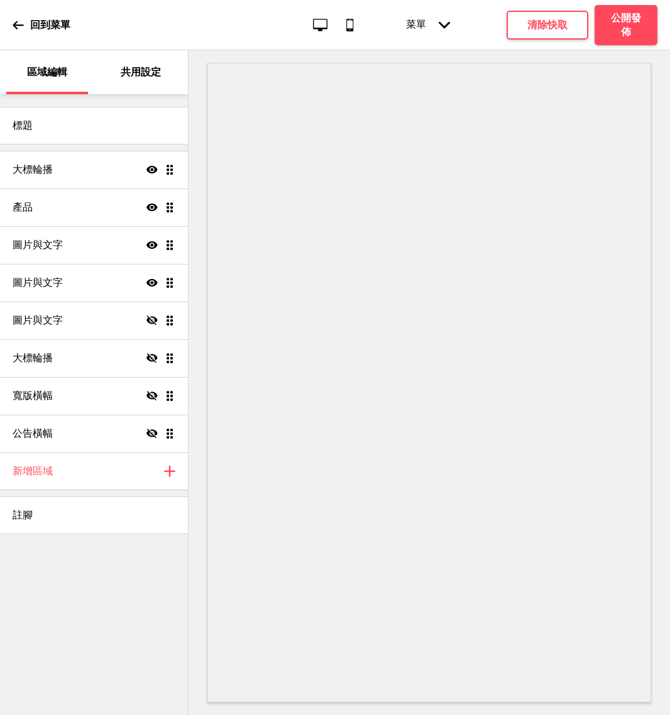
click at [118, 632] on div "標題 大標輪播 顯示 拖曳 產品 顯示 拖曳 圖片與文字 顯示 拖曳 圖片與文字 顯示 拖曳 圖片與文字 隱藏 拖曳 大標輪播 隱藏 拖曳 寬版橫幅 隱藏 拖…" at bounding box center [94, 404] width 188 height 621
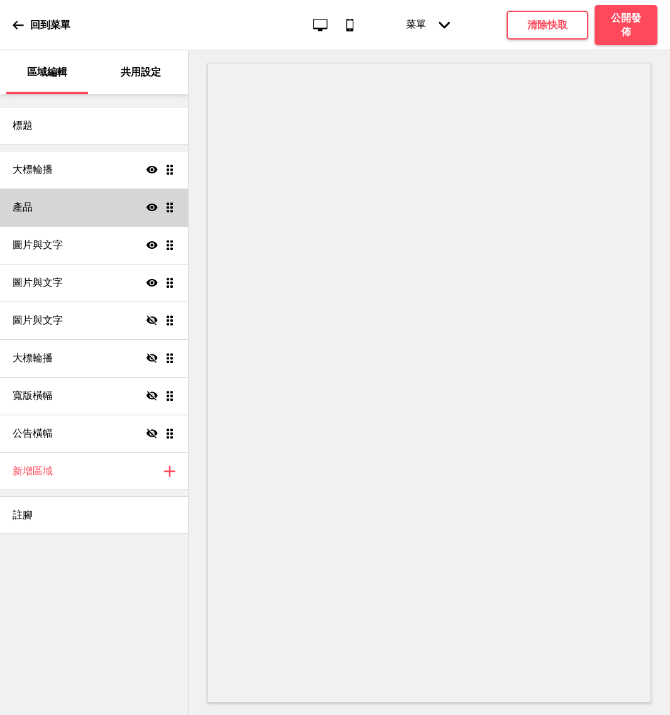
click at [80, 211] on div "產品 顯示 拖曳" at bounding box center [94, 208] width 188 height 38
select select "list"
select select "contain"
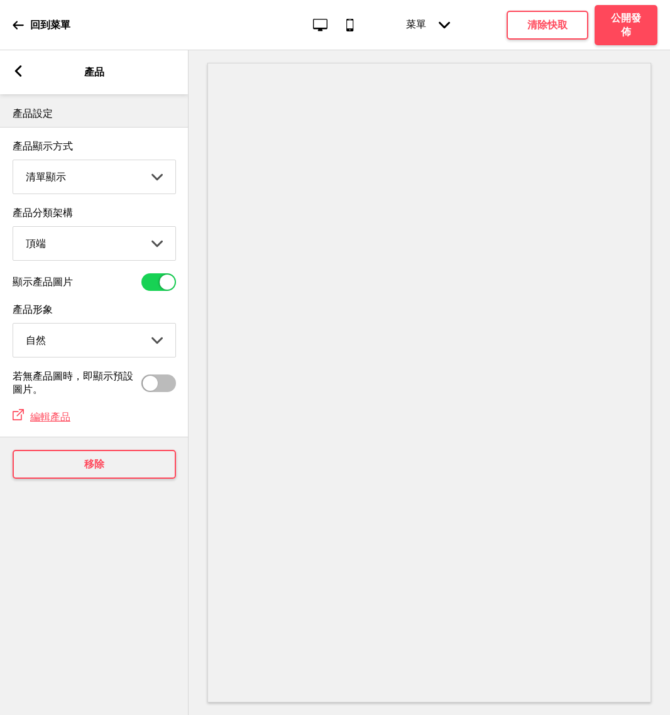
click at [118, 189] on select "圖片顯示 清單顯示" at bounding box center [94, 176] width 162 height 33
click at [13, 161] on select "圖片顯示 清單顯示" at bounding box center [94, 176] width 162 height 33
click at [23, 72] on rect at bounding box center [18, 70] width 11 height 11
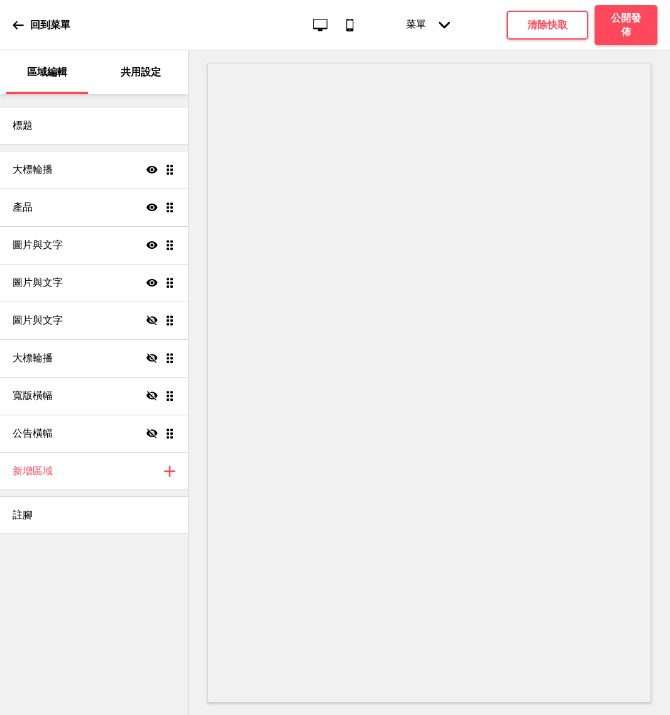
click at [111, 579] on div "標題 大標輪播 顯示 拖曳 產品 顯示 拖曳 圖片與文字 顯示 拖曳 圖片與文字 顯示 拖曳 圖片與文字 隱藏 拖曳 大標輪播 隱藏 拖曳 寬版橫幅 隱藏 拖…" at bounding box center [94, 404] width 188 height 621
click at [21, 24] on icon at bounding box center [18, 24] width 11 height 11
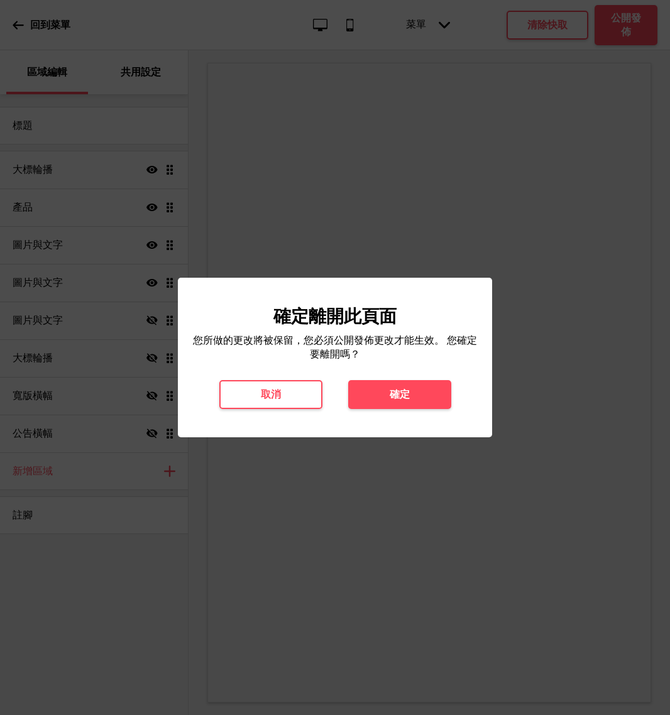
click at [312, 209] on div at bounding box center [335, 357] width 670 height 715
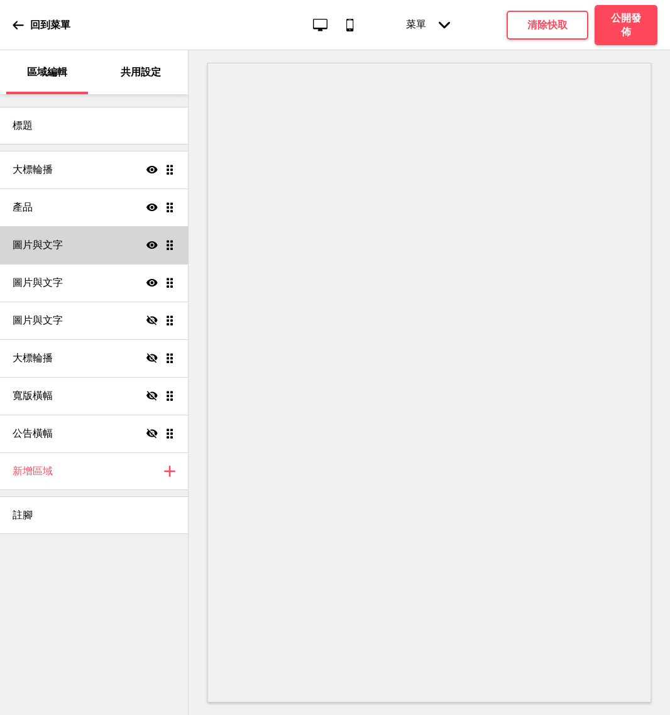
click at [102, 249] on div "圖片與文字 顯示 拖曳" at bounding box center [94, 245] width 188 height 38
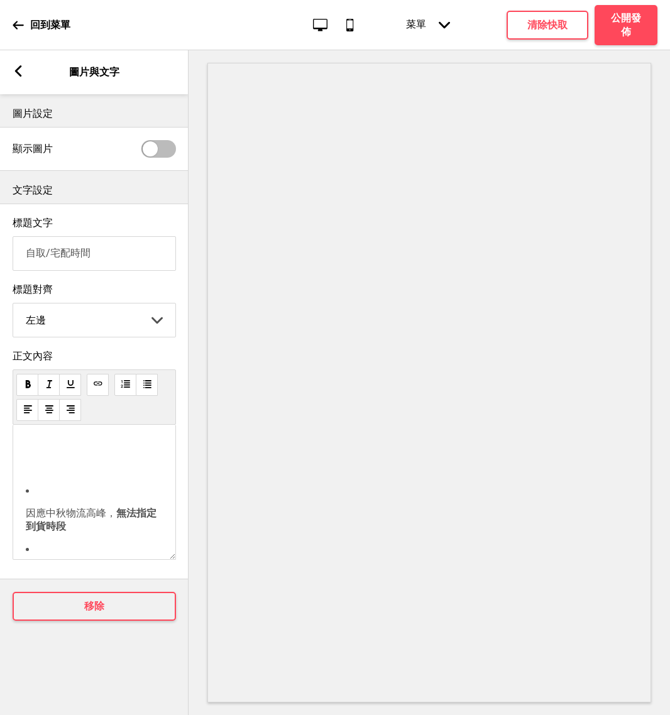
click at [9, 73] on div "箭頭left 圖片與文字" at bounding box center [94, 72] width 189 height 44
click at [18, 75] on g at bounding box center [18, 70] width 11 height 11
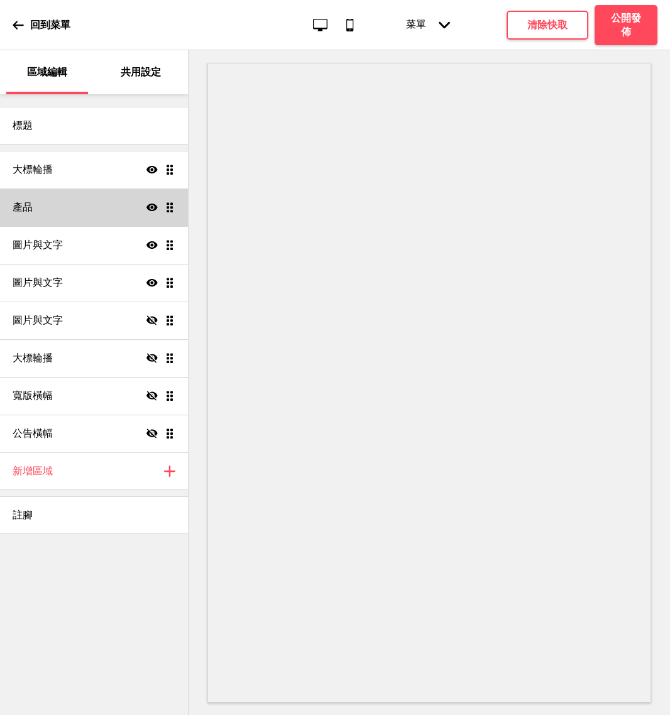
click at [37, 205] on div "產品 顯示 拖曳" at bounding box center [94, 208] width 188 height 38
select select "list"
select select "contain"
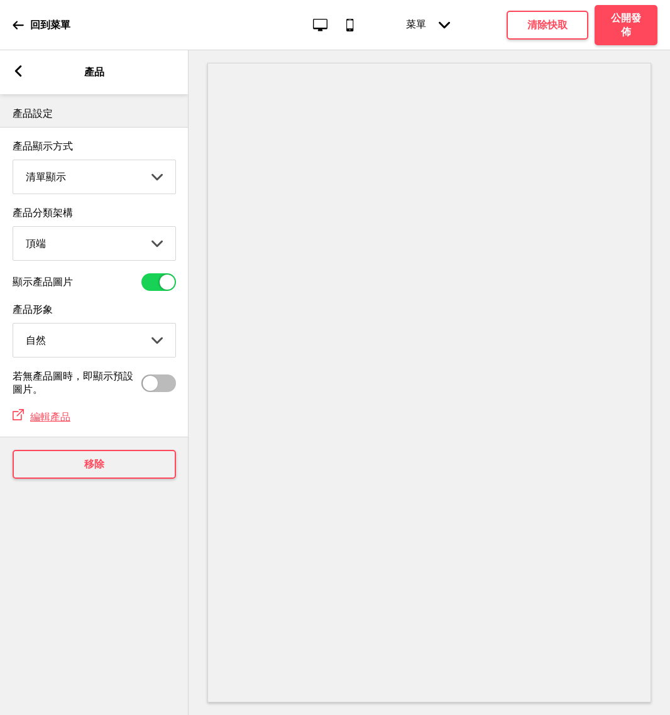
click at [162, 285] on div at bounding box center [167, 282] width 15 height 15
checkbox input "false"
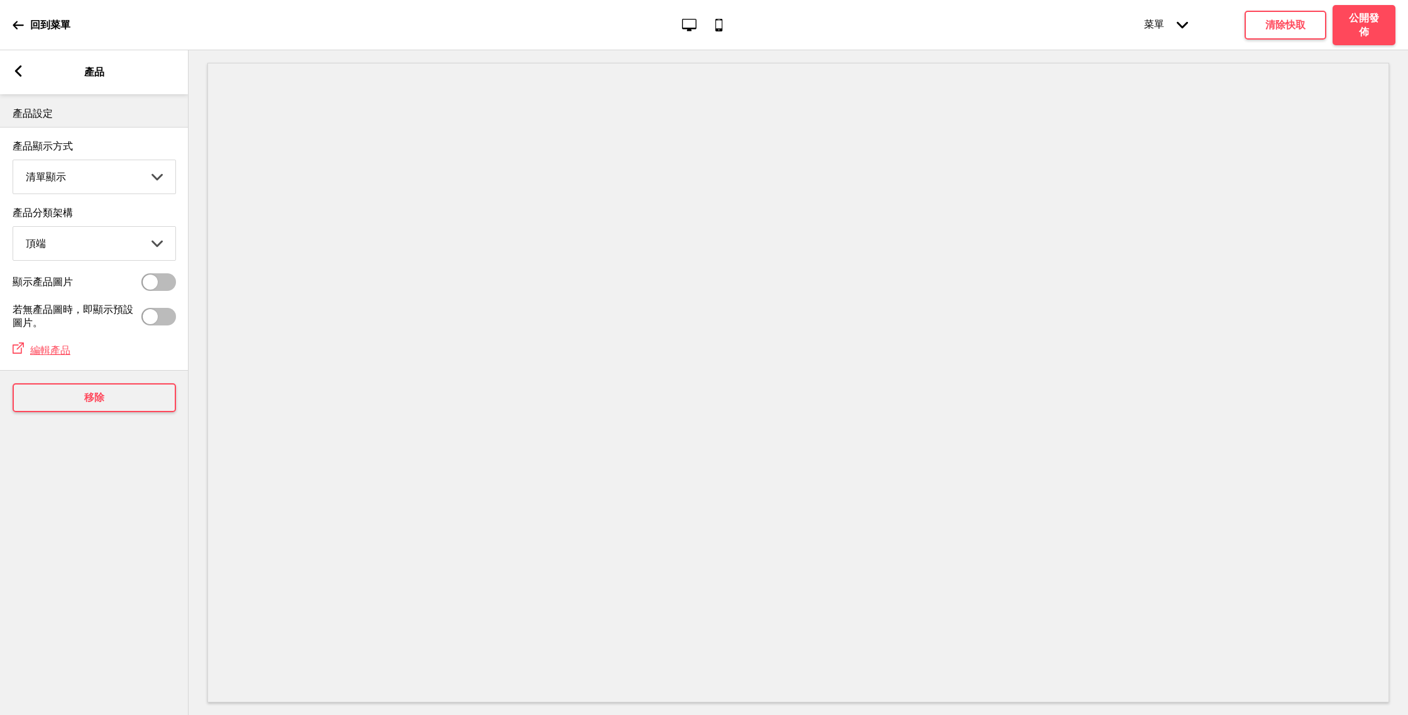
click at [33, 60] on div "箭頭left 產品" at bounding box center [94, 72] width 189 height 44
click at [20, 68] on rect at bounding box center [18, 70] width 11 height 11
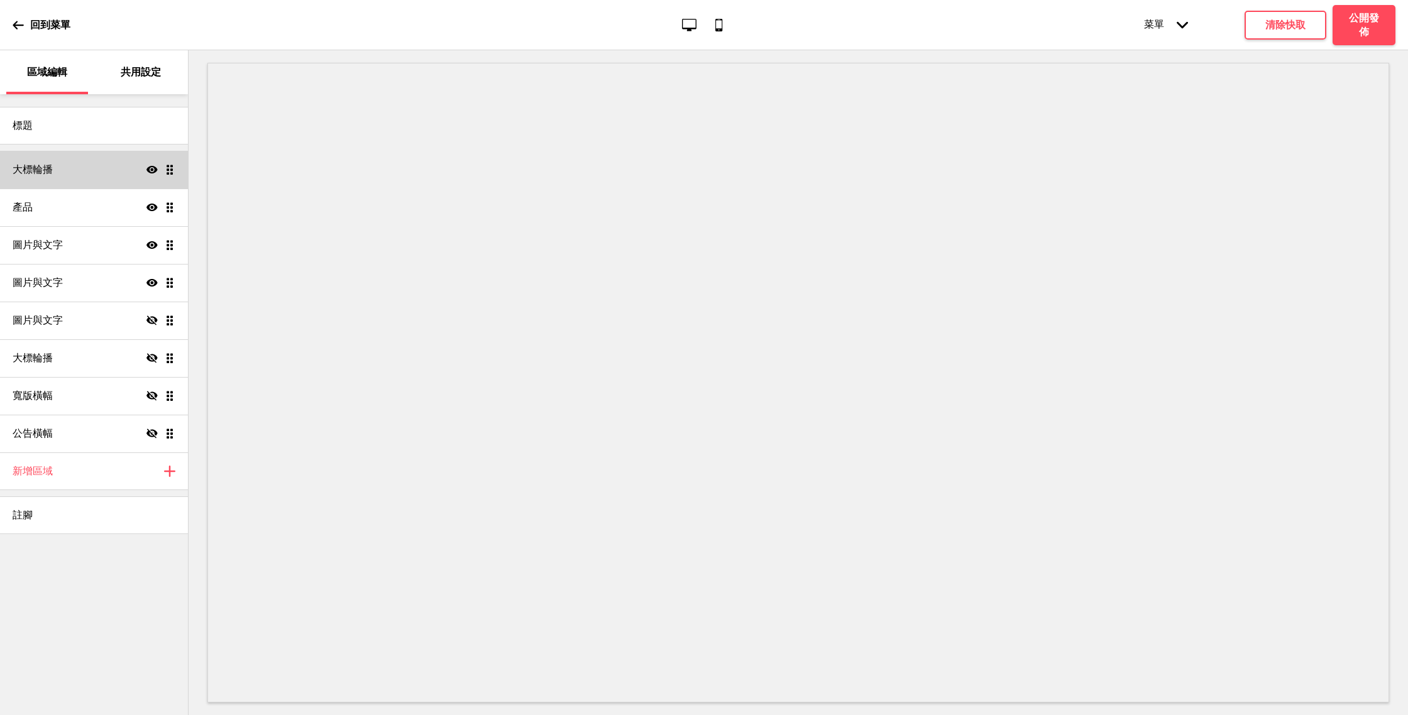
click at [117, 155] on div "大標輪播 顯示 拖曳" at bounding box center [94, 170] width 188 height 38
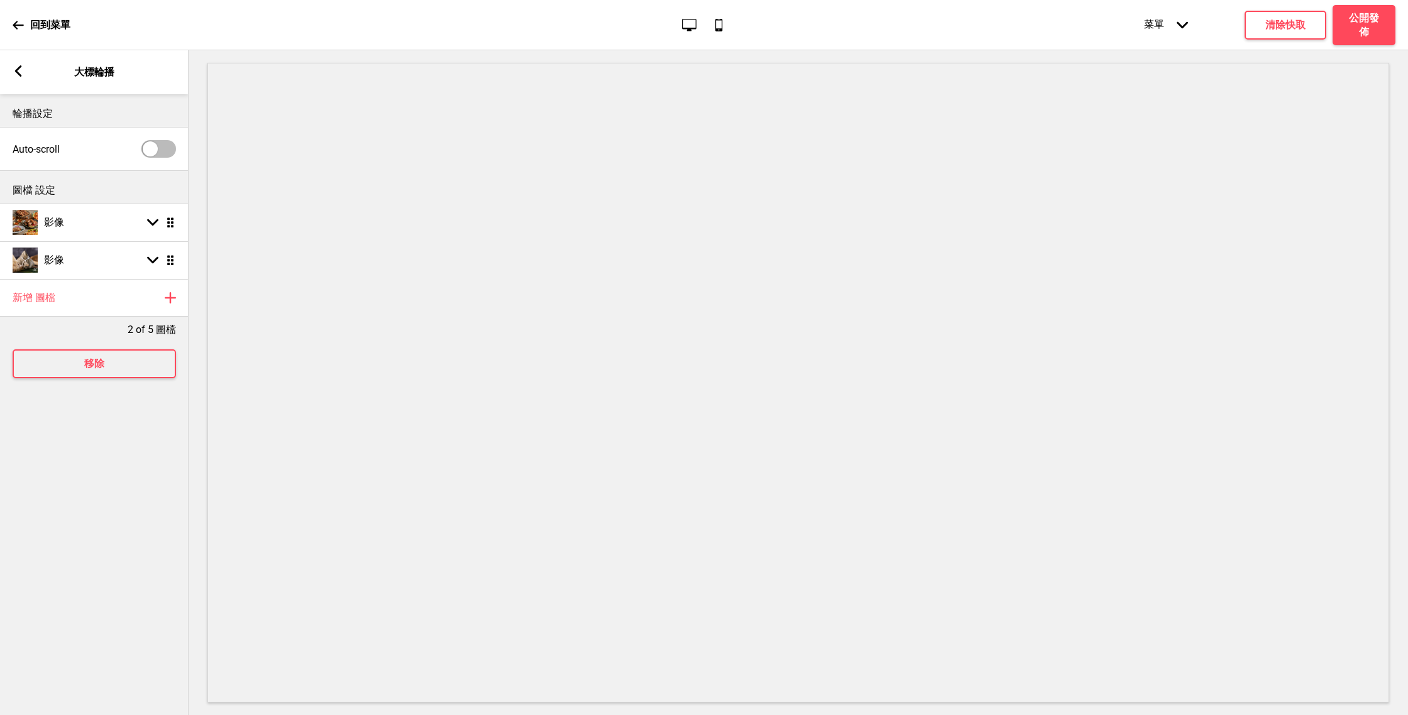
click at [117, 155] on div "Auto-scroll" at bounding box center [94, 149] width 163 height 18
click at [144, 256] on div "箭頭down 拖曳" at bounding box center [158, 260] width 35 height 11
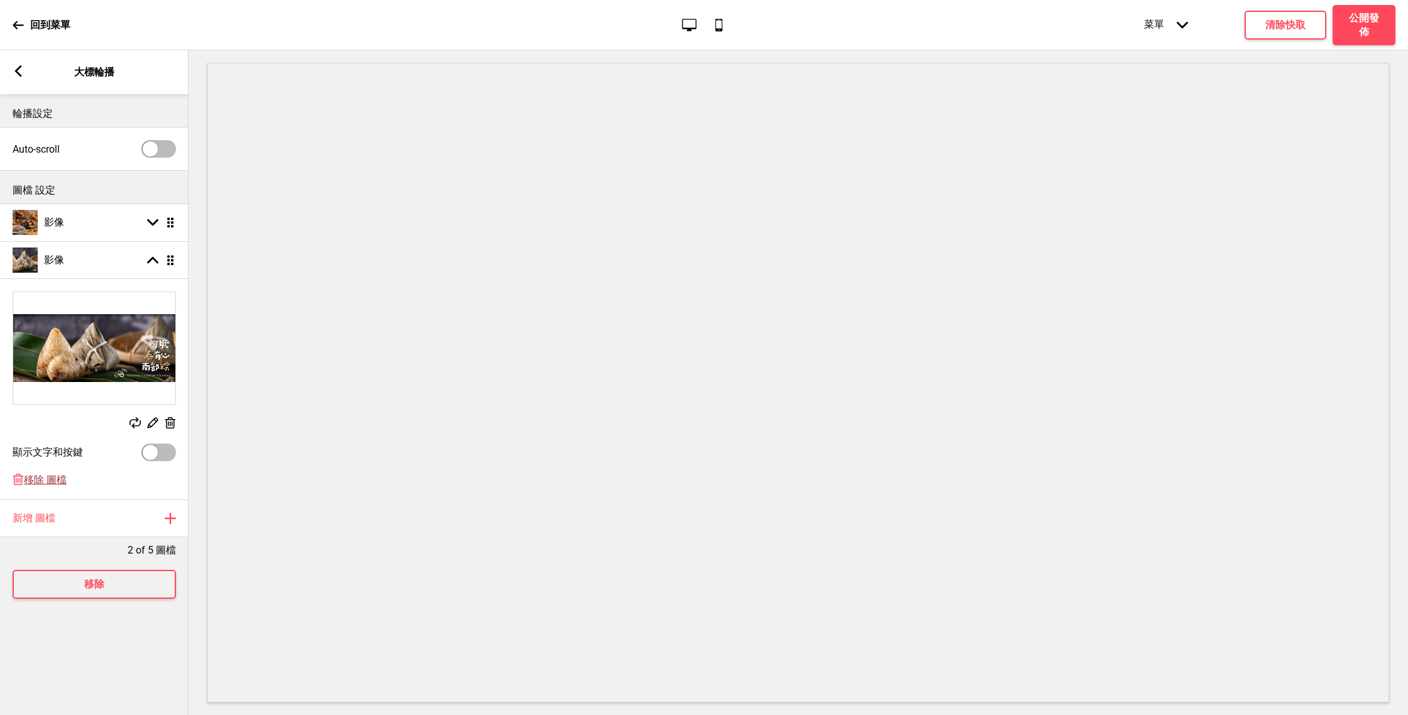
click at [40, 484] on span "移除 圖檔" at bounding box center [45, 480] width 43 height 13
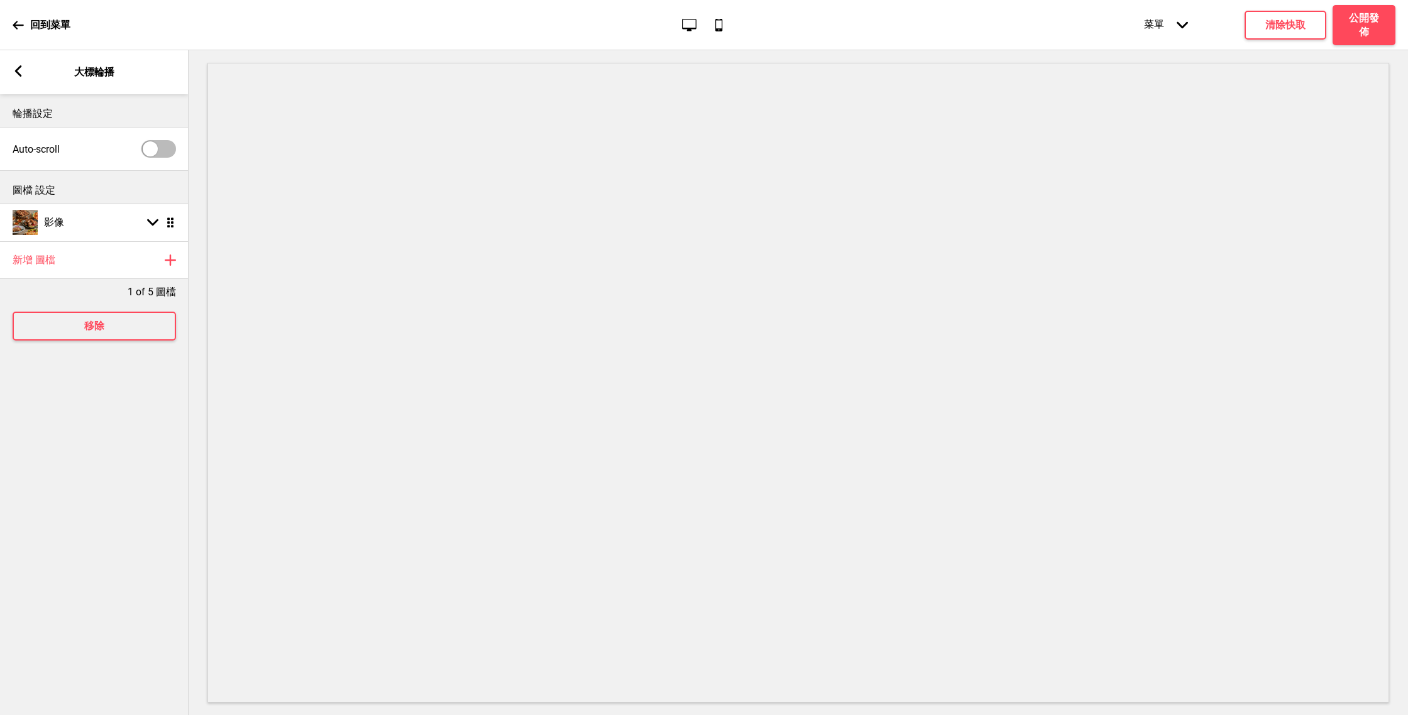
click at [19, 69] on icon at bounding box center [18, 70] width 7 height 11
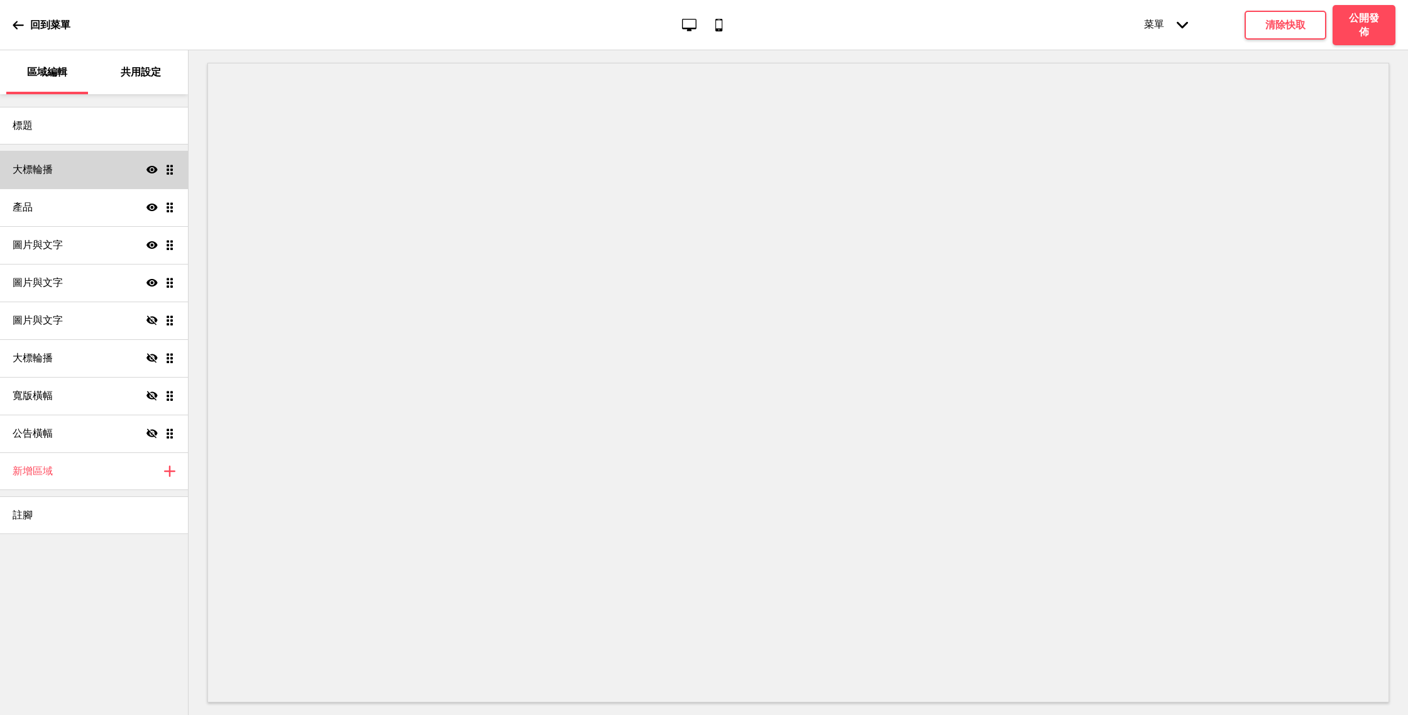
click at [71, 175] on div "大標輪播 顯示 拖曳" at bounding box center [94, 170] width 188 height 38
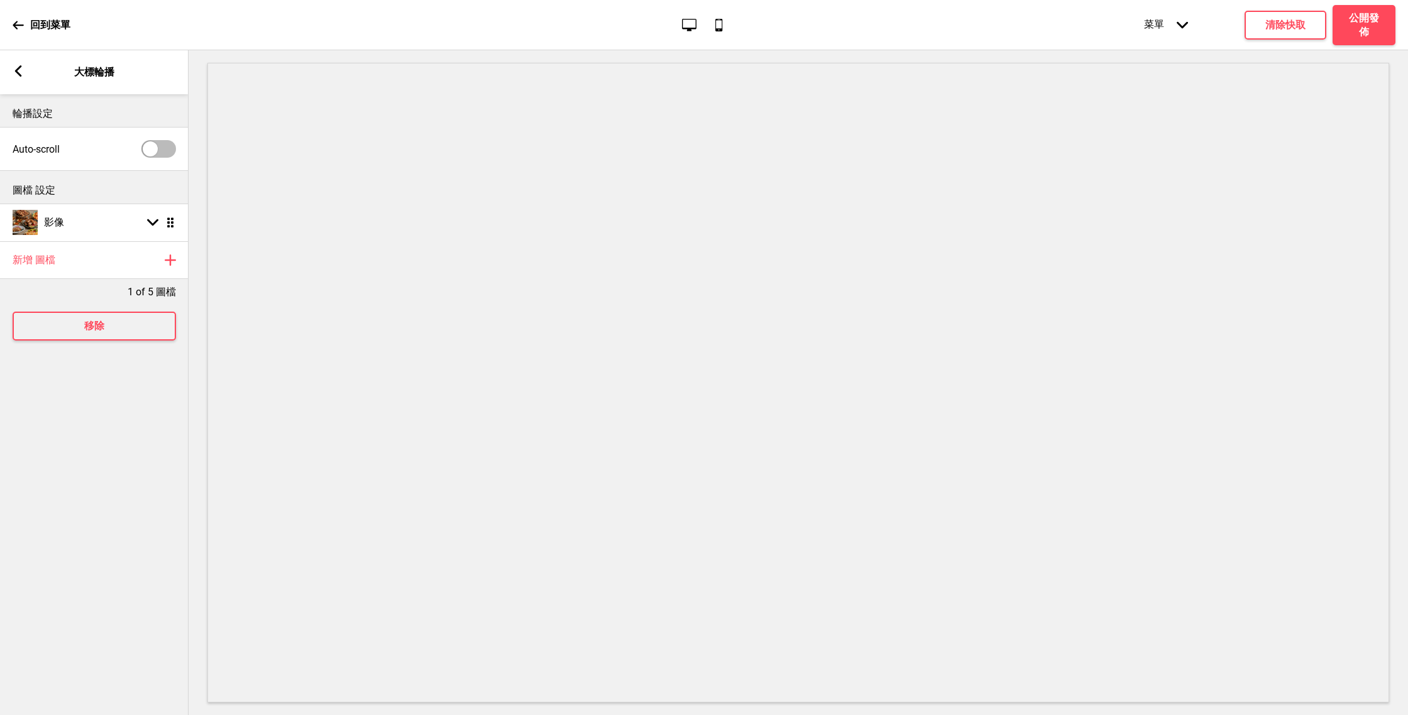
click at [21, 72] on rect at bounding box center [18, 70] width 11 height 11
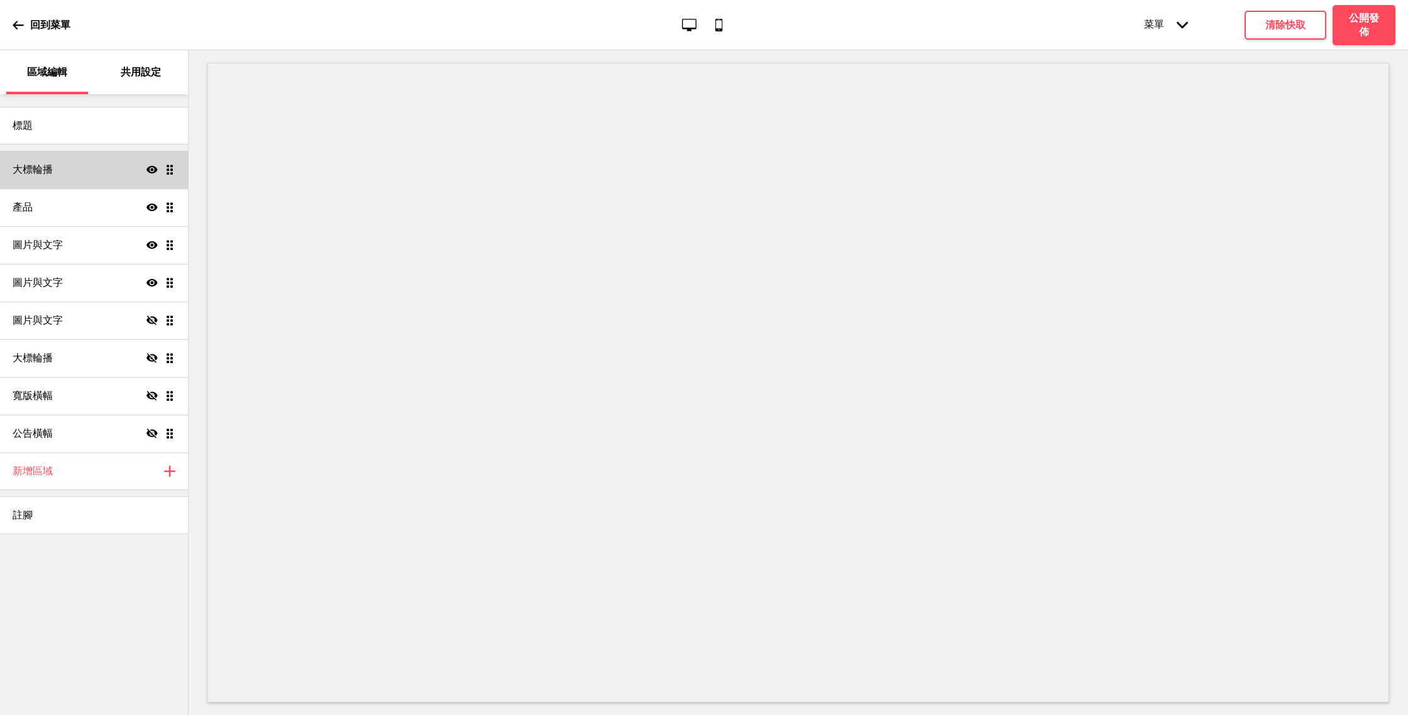
click at [69, 184] on div "大標輪播 顯示 拖曳" at bounding box center [94, 170] width 188 height 38
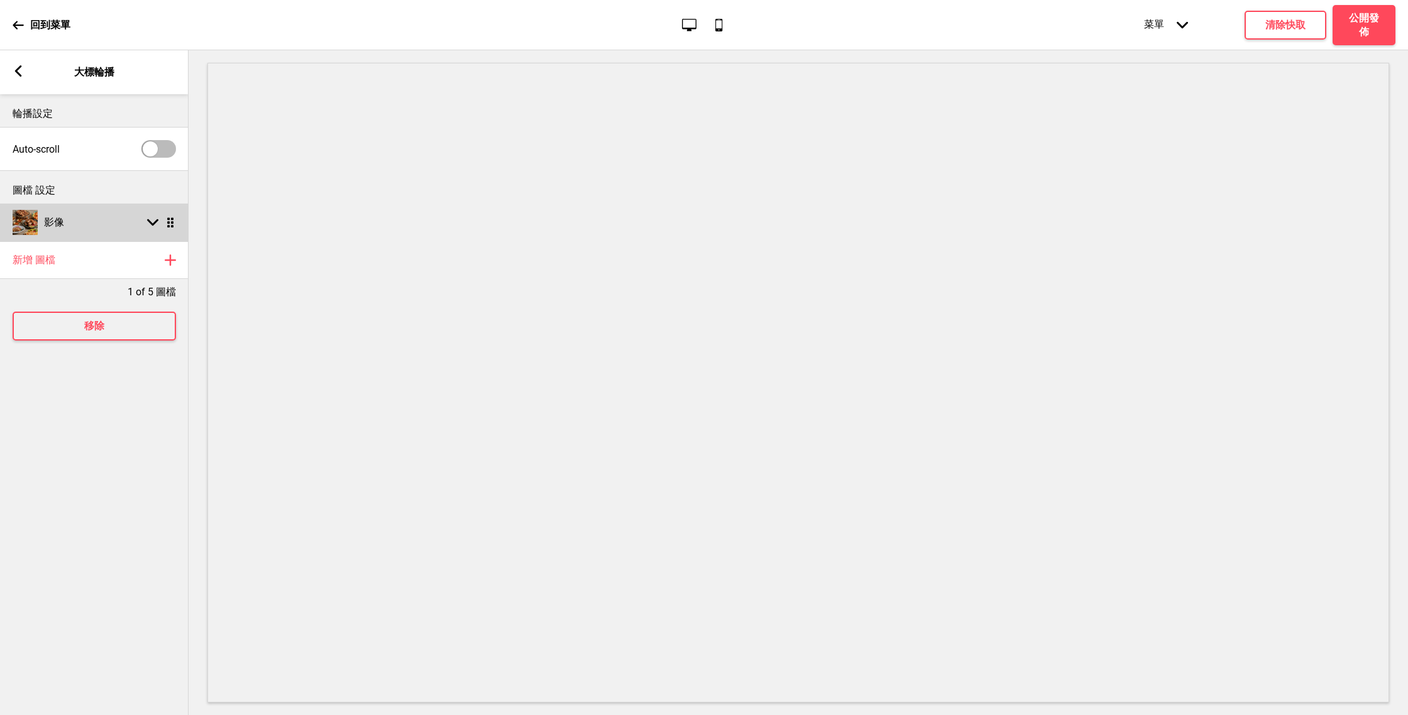
click at [170, 226] on ul "影像 箭頭down 拖曳" at bounding box center [94, 223] width 189 height 38
click at [150, 226] on rect at bounding box center [152, 222] width 11 height 11
select select "right"
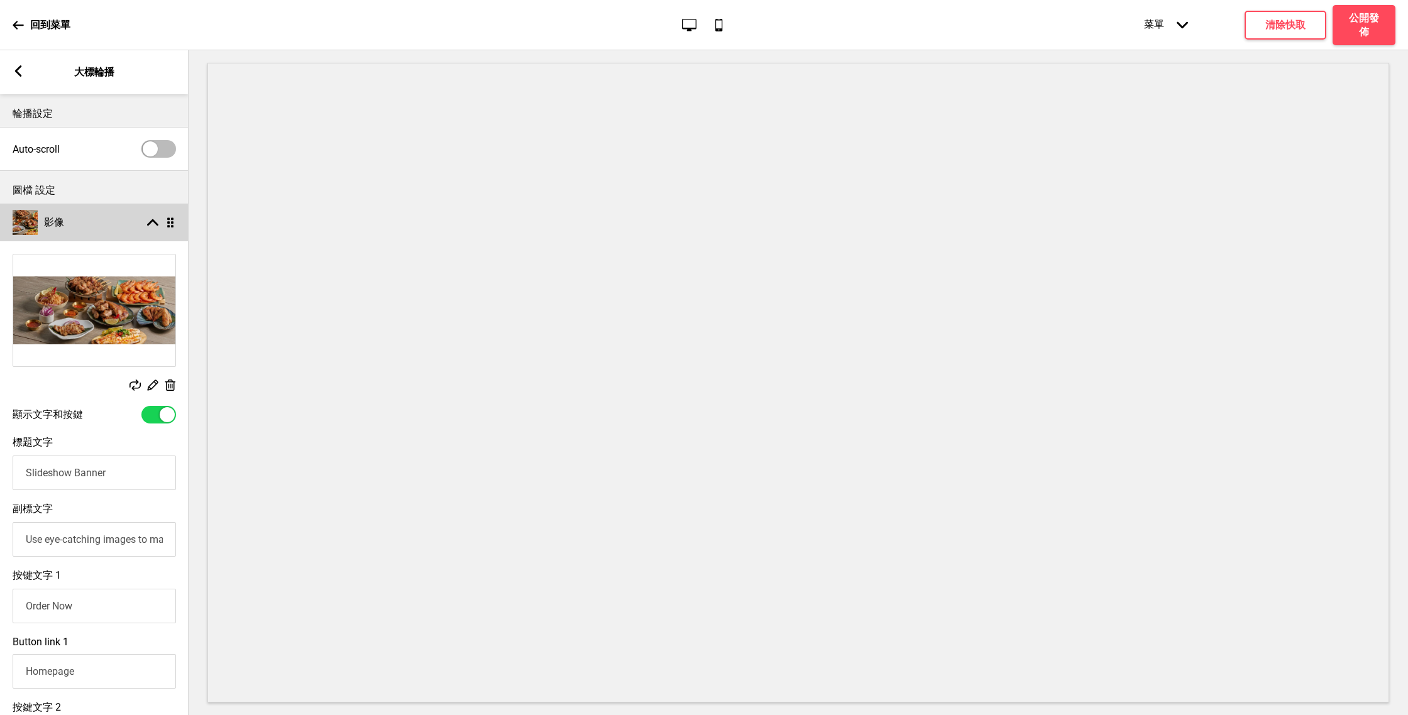
click at [150, 226] on rect at bounding box center [152, 222] width 11 height 11
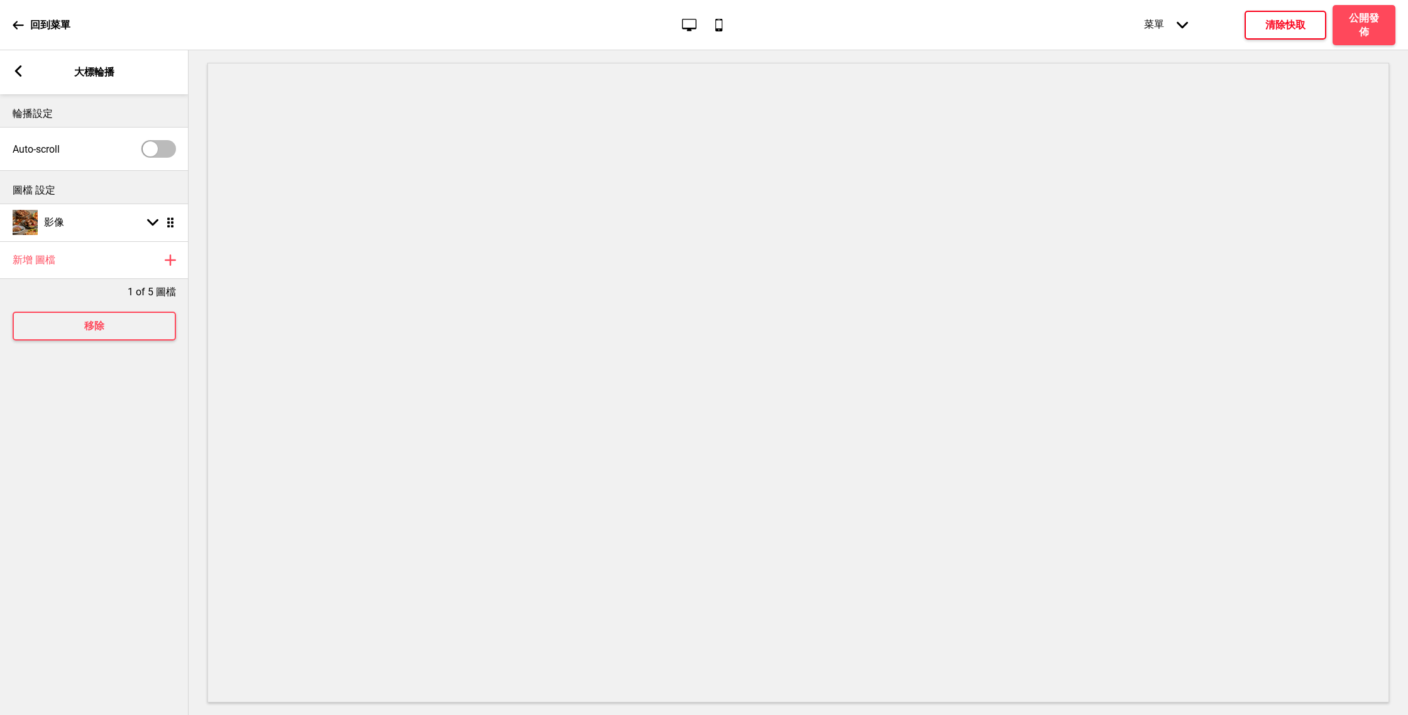
click at [669, 19] on h4 "清除快取" at bounding box center [1285, 25] width 40 height 14
click at [669, 20] on button "公開發佈" at bounding box center [1364, 25] width 63 height 40
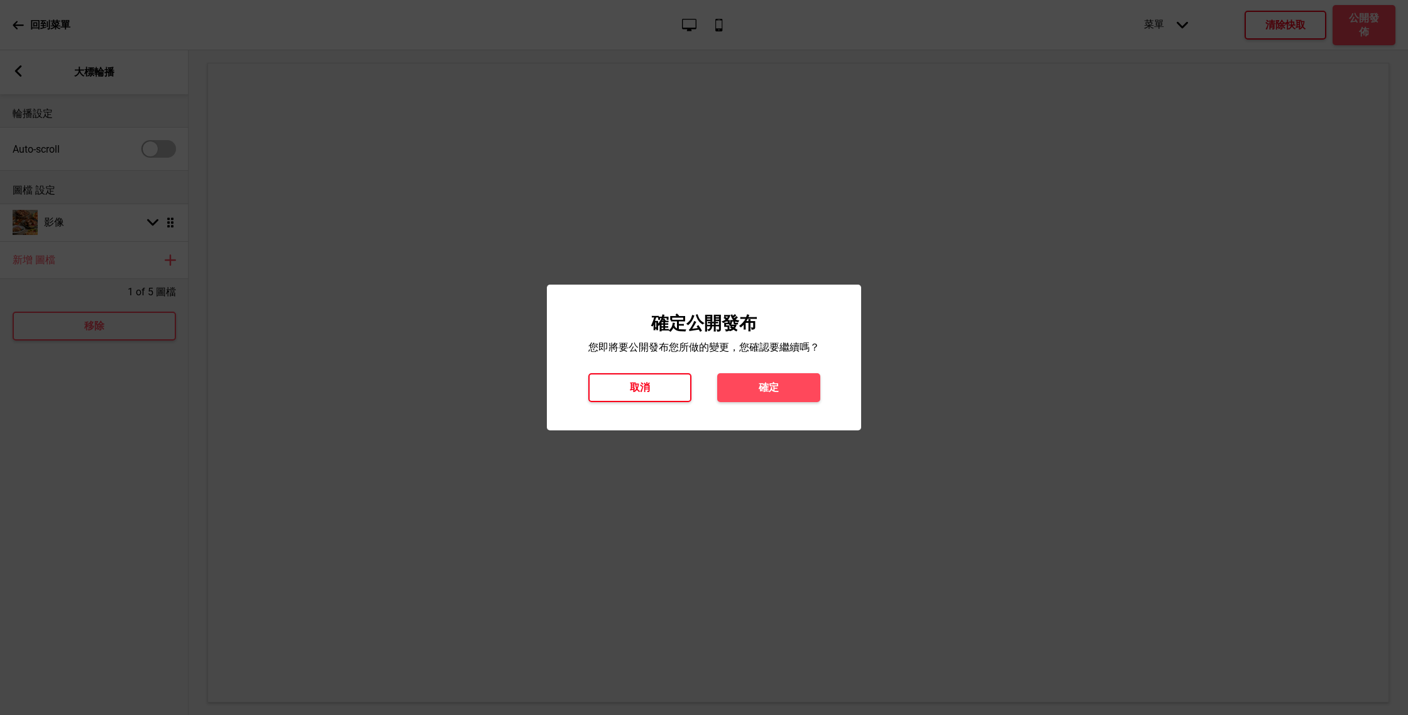
click at [636, 395] on button "取消" at bounding box center [639, 387] width 103 height 29
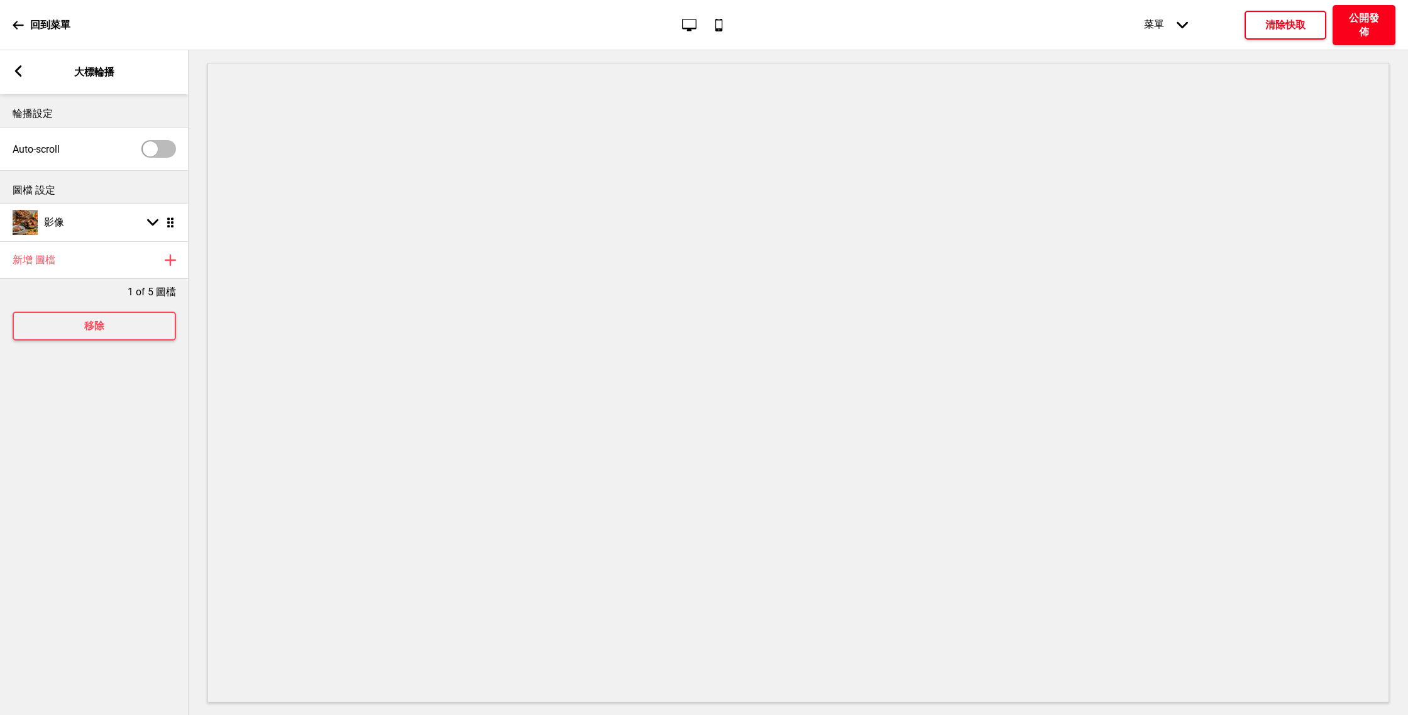
click at [669, 22] on h4 "公開發佈" at bounding box center [1364, 25] width 38 height 28
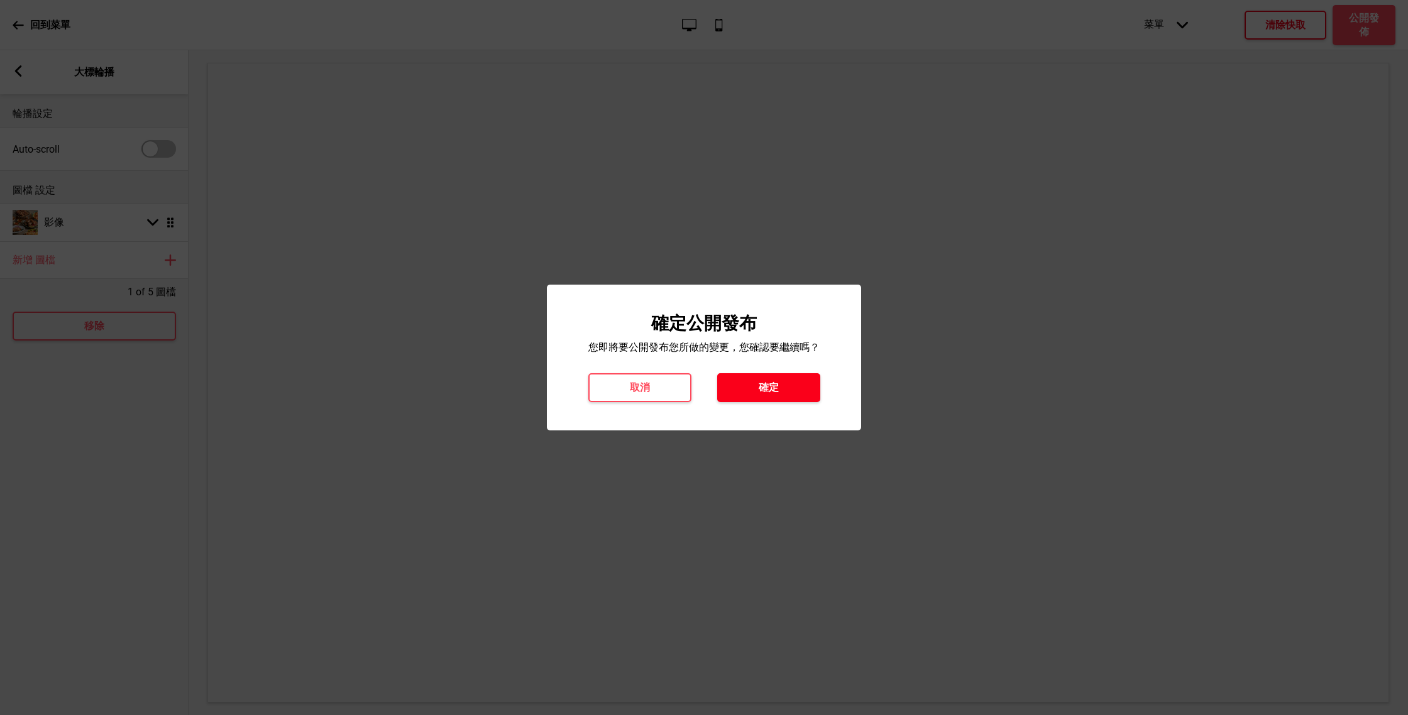
click at [669, 395] on button "確定" at bounding box center [768, 387] width 103 height 29
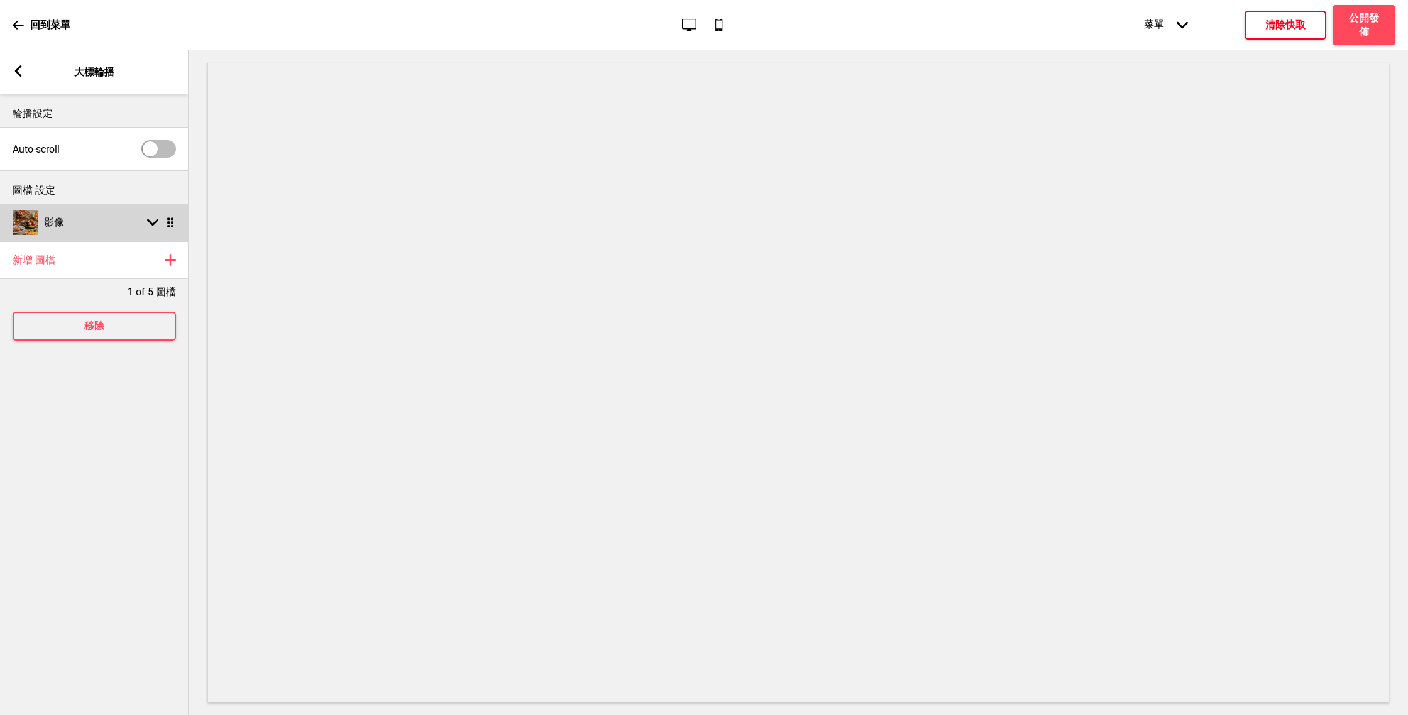
click at [153, 212] on div "影像 箭頭down 拖曳" at bounding box center [94, 223] width 189 height 38
select select "right"
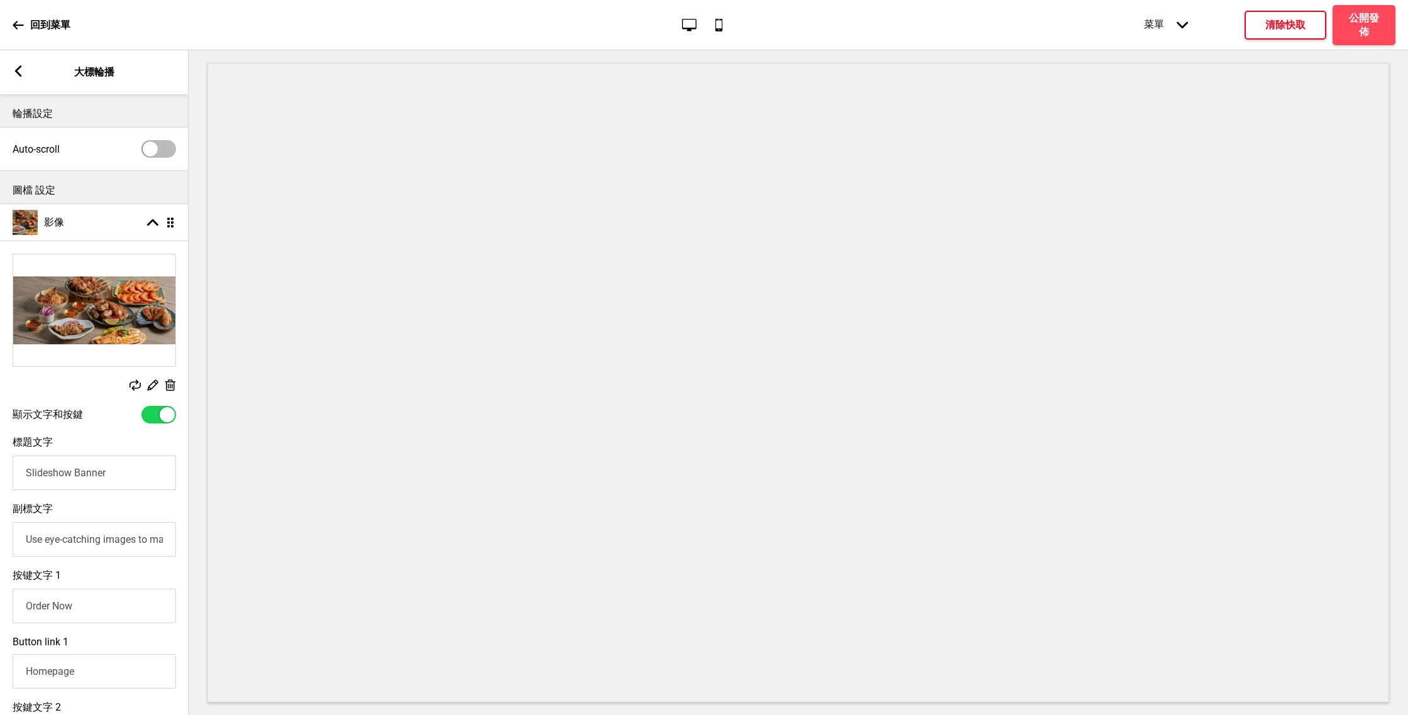
click at [161, 420] on div at bounding box center [158, 415] width 35 height 18
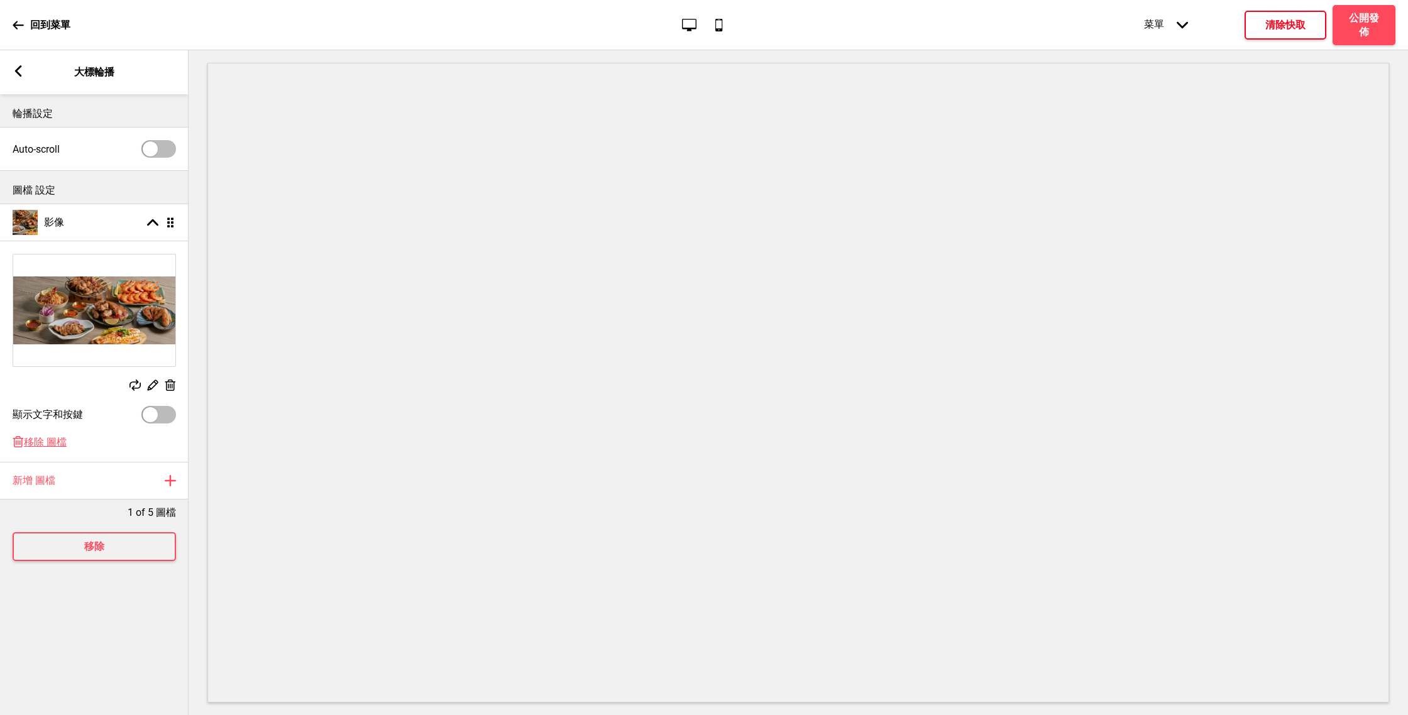
click at [161, 420] on div at bounding box center [158, 415] width 35 height 18
checkbox input "true"
select select "right"
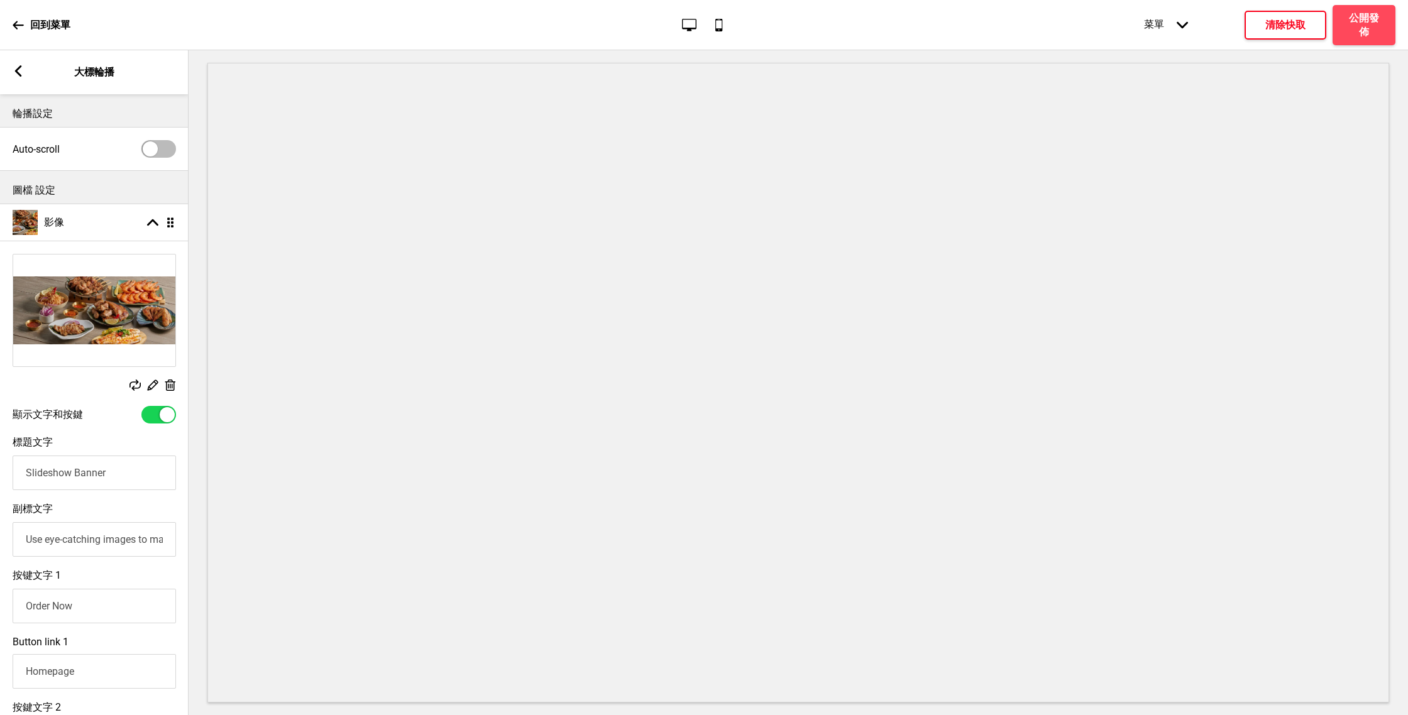
click at [161, 420] on div at bounding box center [158, 415] width 35 height 18
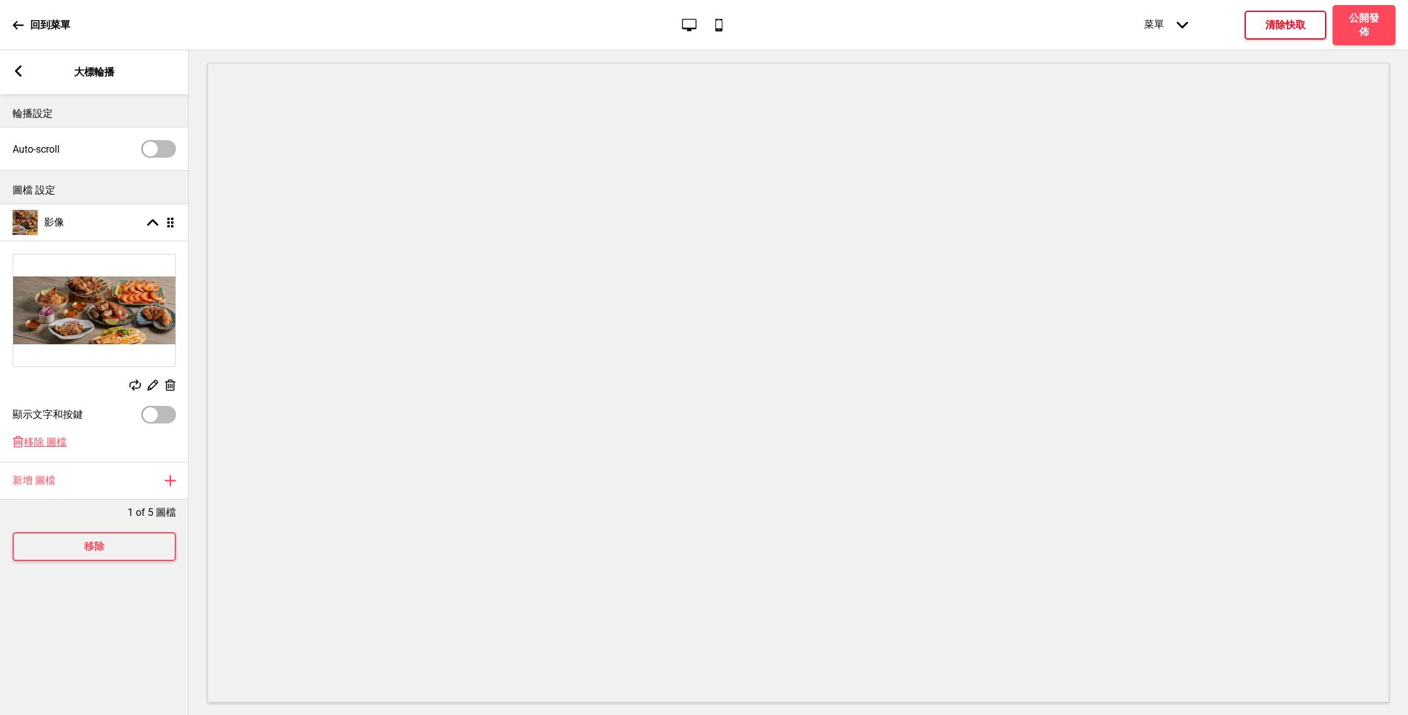
click at [158, 415] on div at bounding box center [158, 415] width 35 height 18
checkbox input "true"
select select "right"
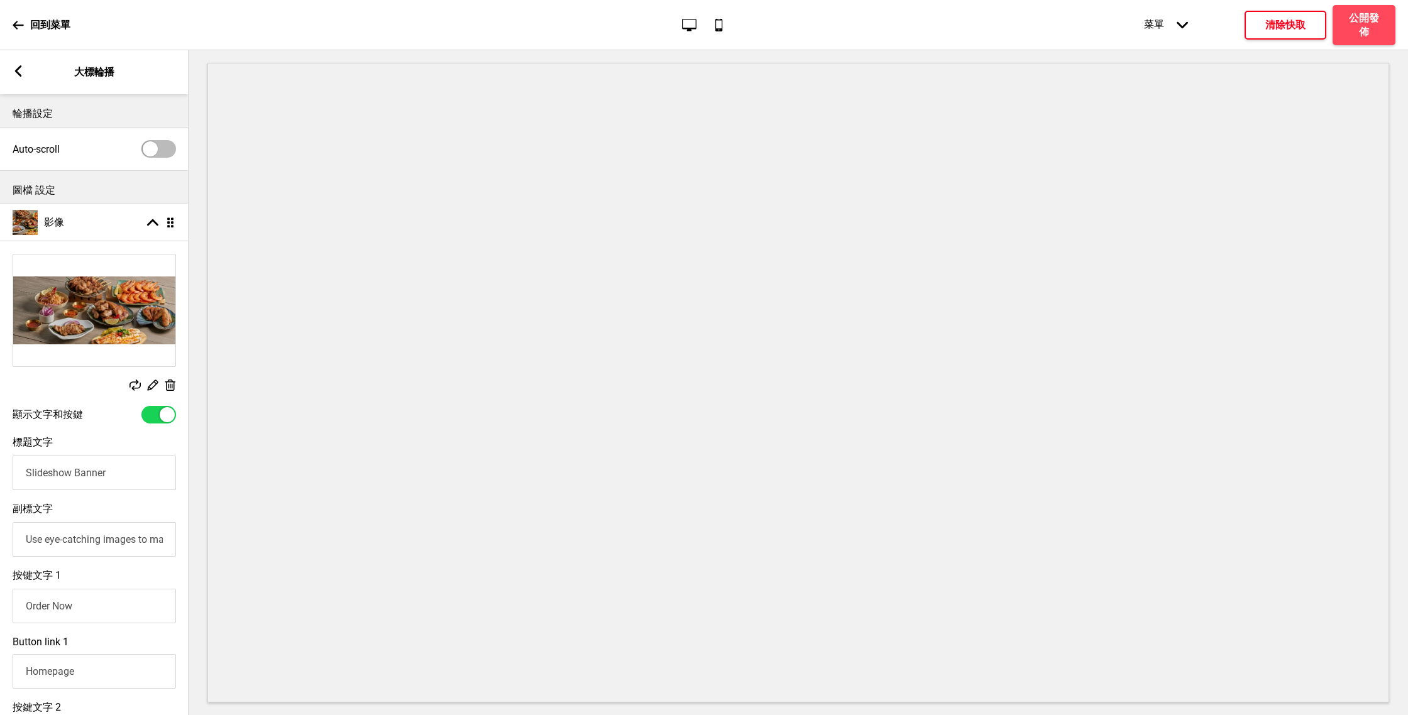
click at [158, 415] on div at bounding box center [158, 415] width 35 height 18
checkbox input "false"
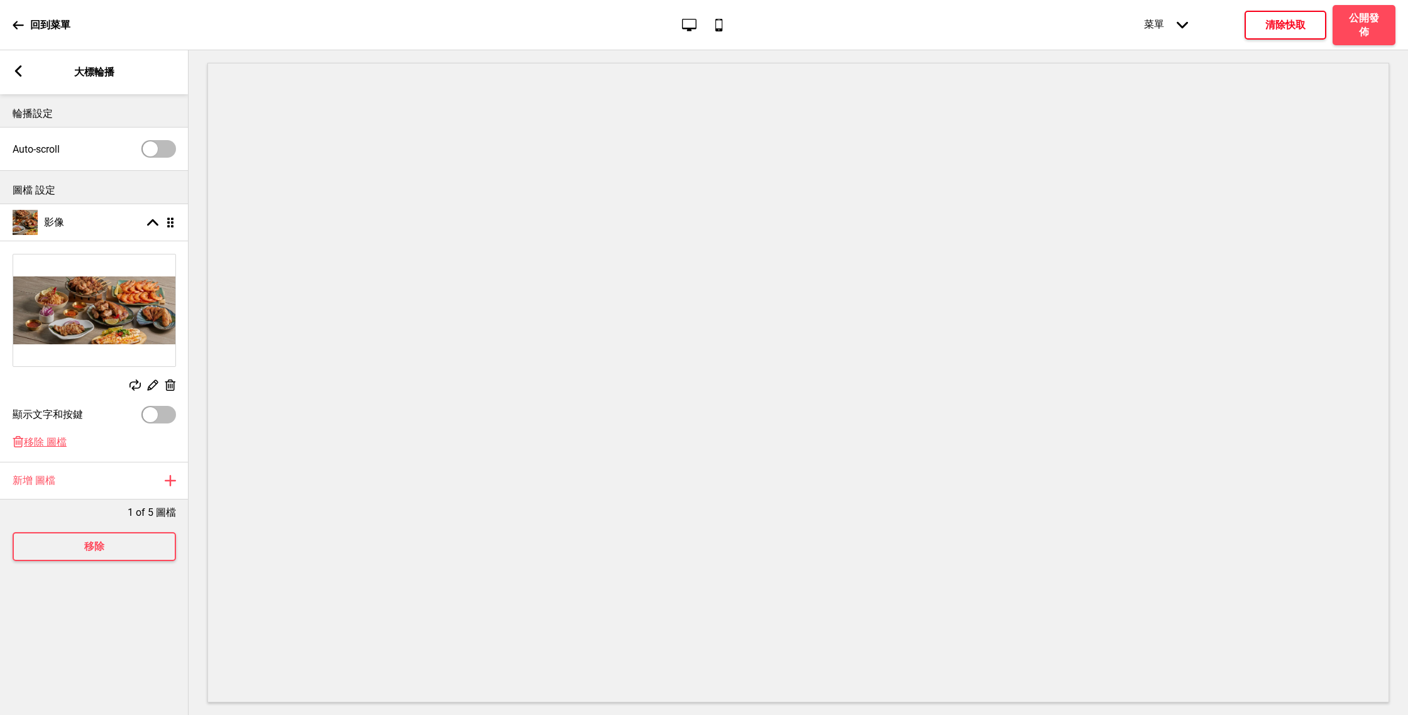
click at [669, 19] on h4 "清除快取" at bounding box center [1285, 25] width 40 height 14
click at [669, 15] on h4 "公開發佈" at bounding box center [1364, 25] width 38 height 28
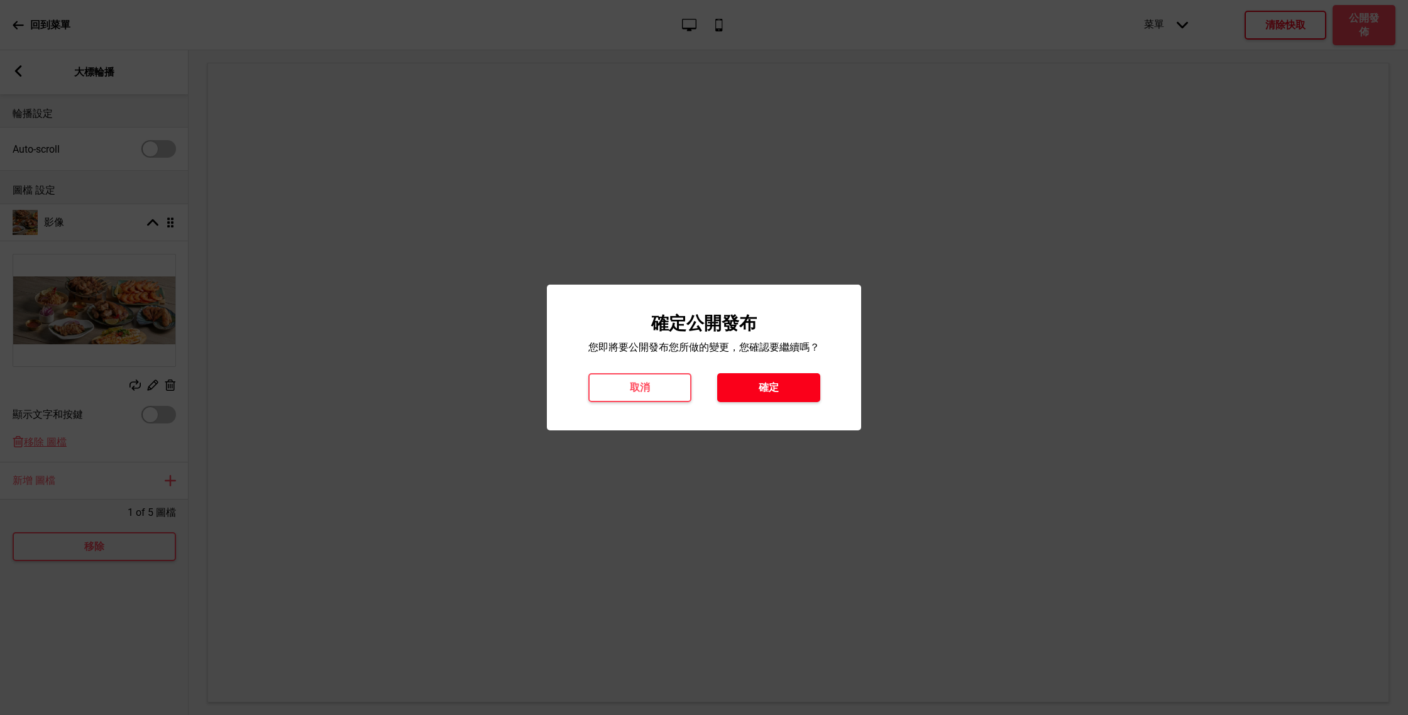
click at [669, 383] on h4 "確定" at bounding box center [769, 388] width 20 height 14
